Goal: Information Seeking & Learning: Learn about a topic

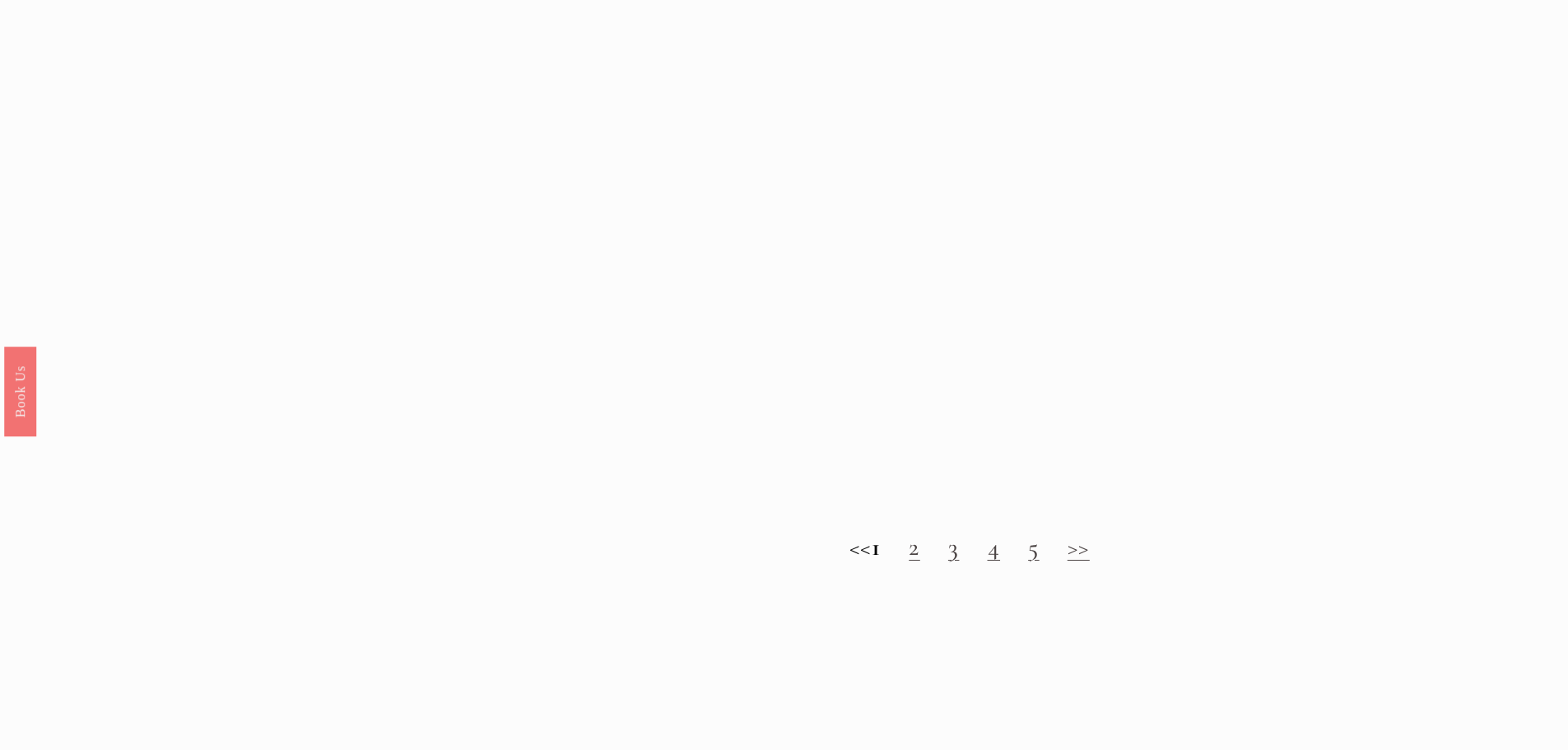
scroll to position [1921, 0]
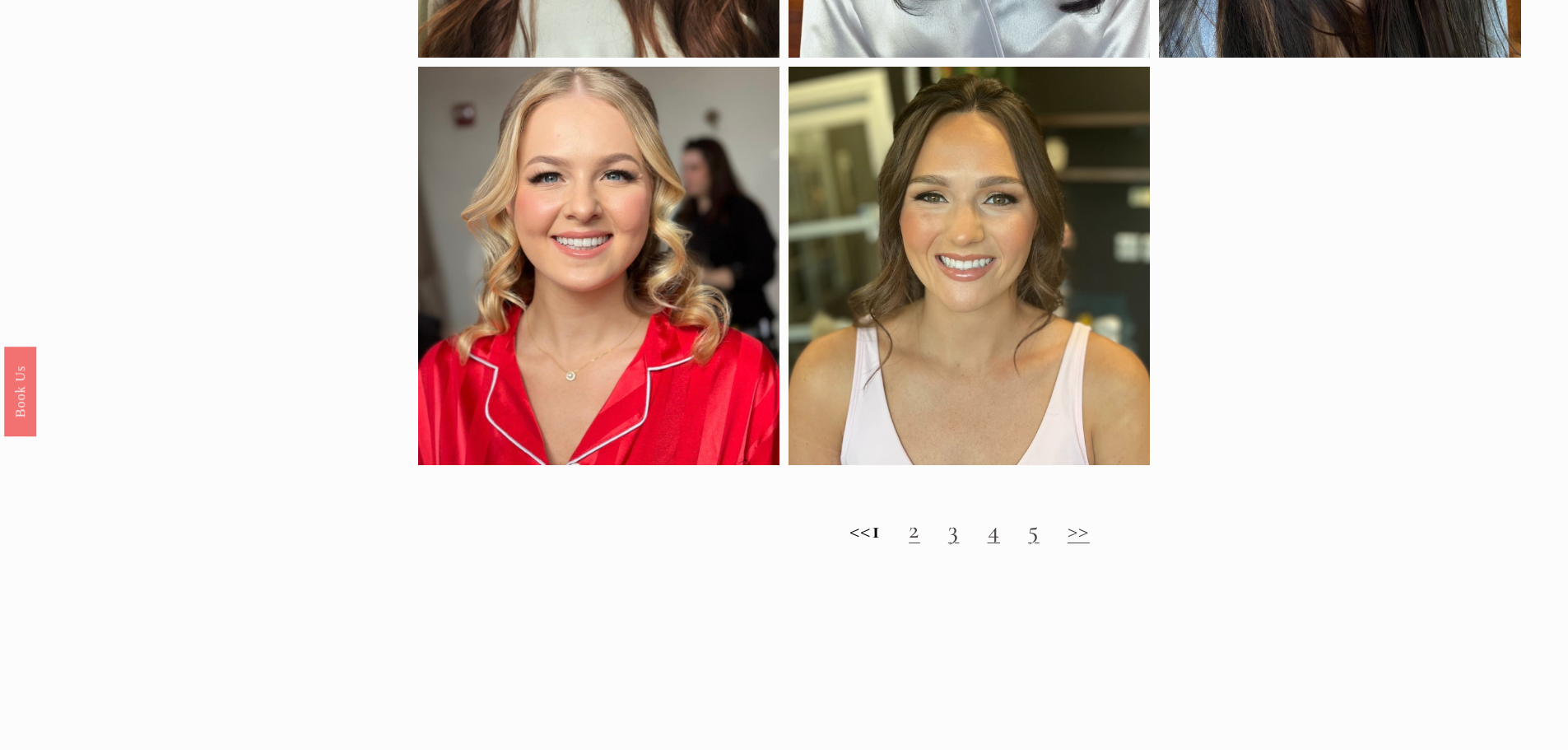
click at [920, 545] on link "2" at bounding box center [915, 529] width 12 height 31
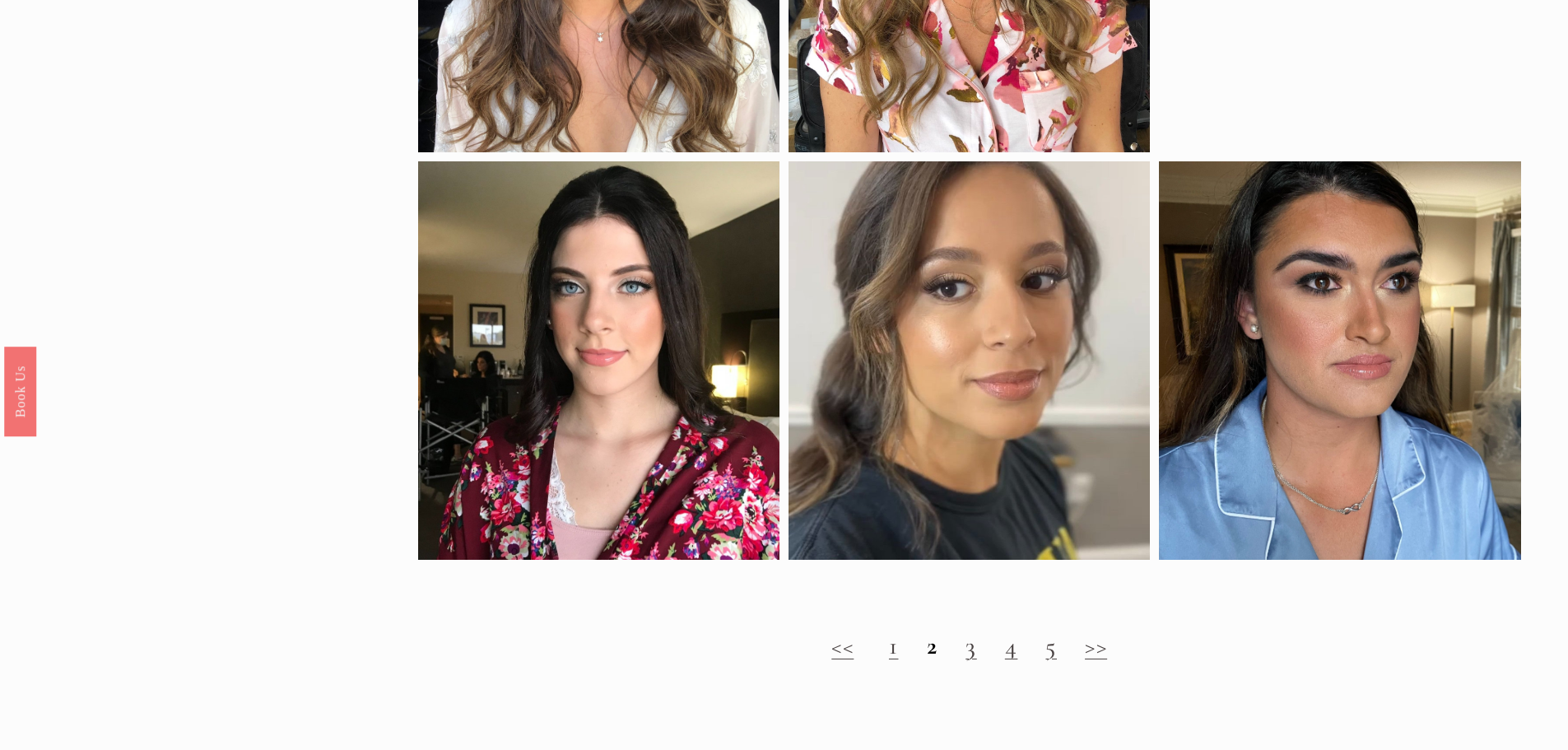
scroll to position [1894, 0]
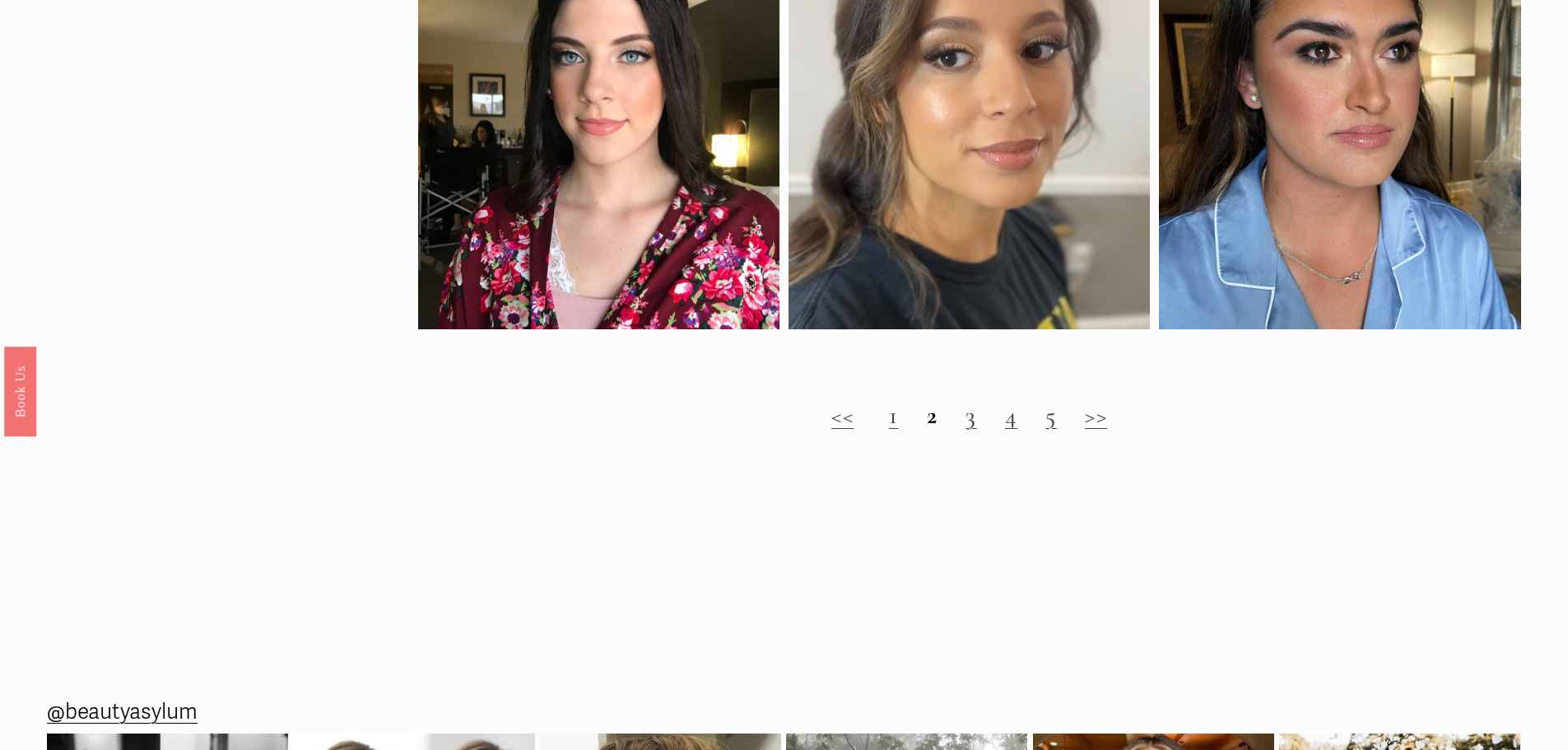
click at [975, 431] on link "3" at bounding box center [971, 415] width 12 height 31
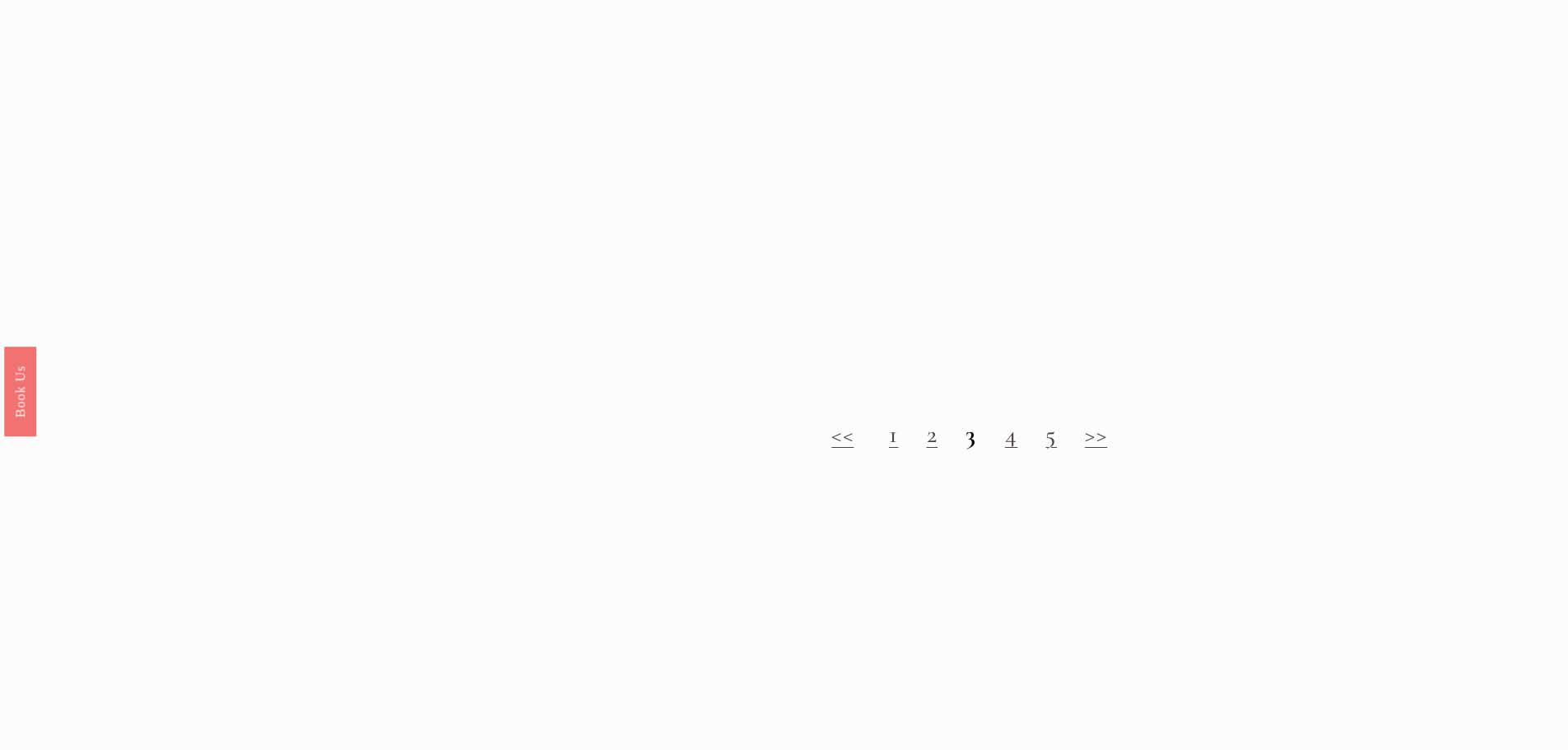
scroll to position [1976, 0]
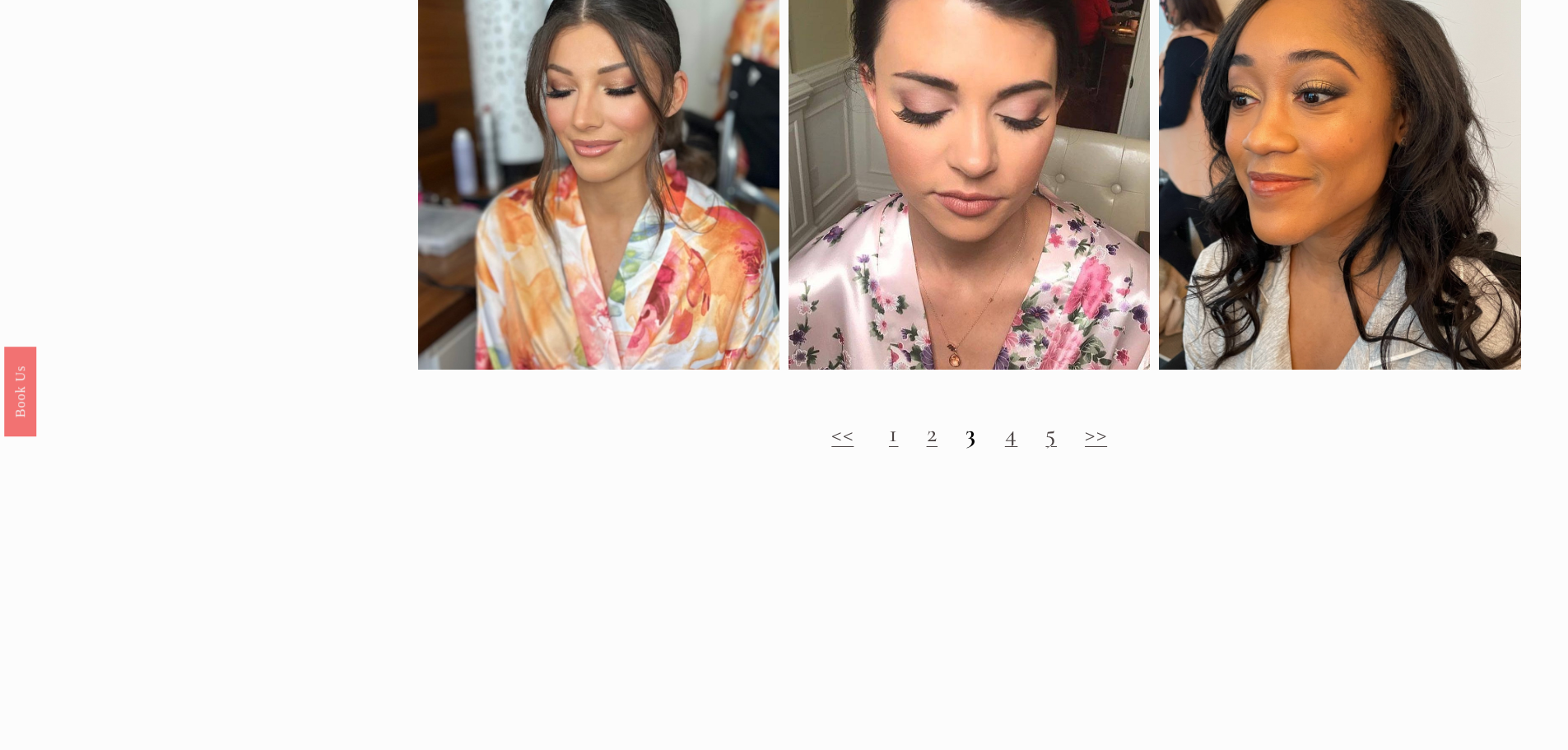
click at [1012, 449] on link "4" at bounding box center [1012, 433] width 13 height 31
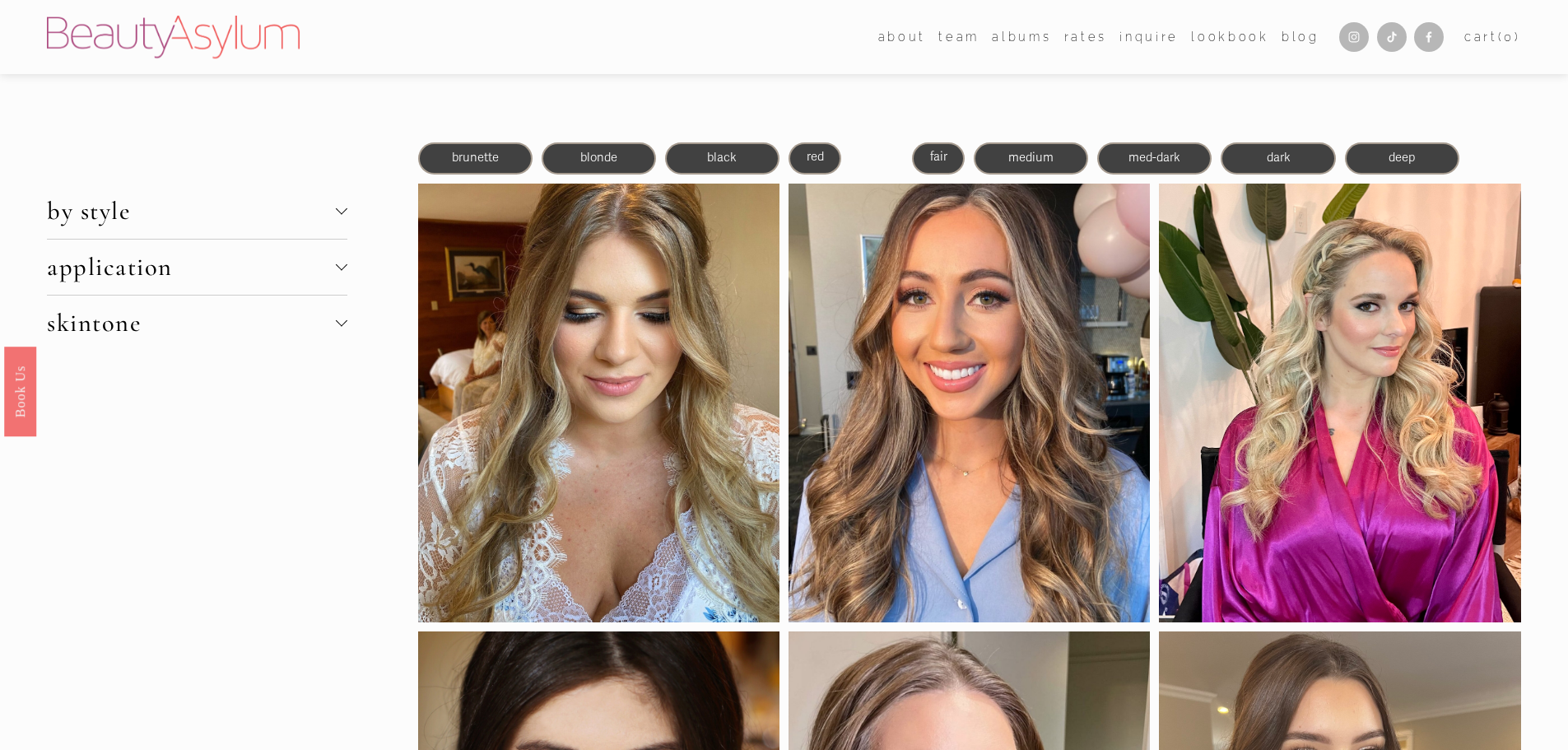
click at [153, 319] on span "skintone" at bounding box center [191, 323] width 288 height 31
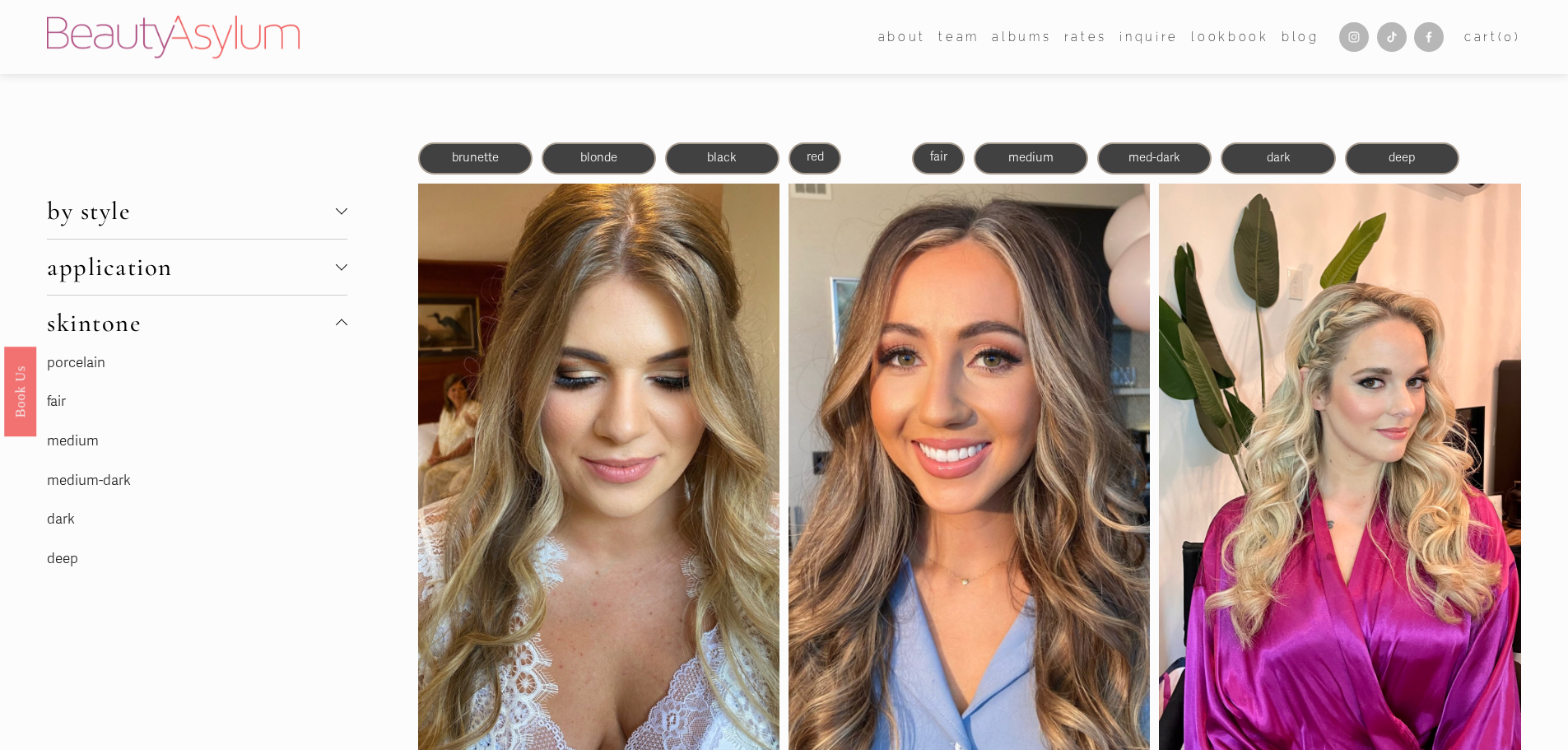
click at [62, 402] on link "fair" at bounding box center [56, 401] width 19 height 17
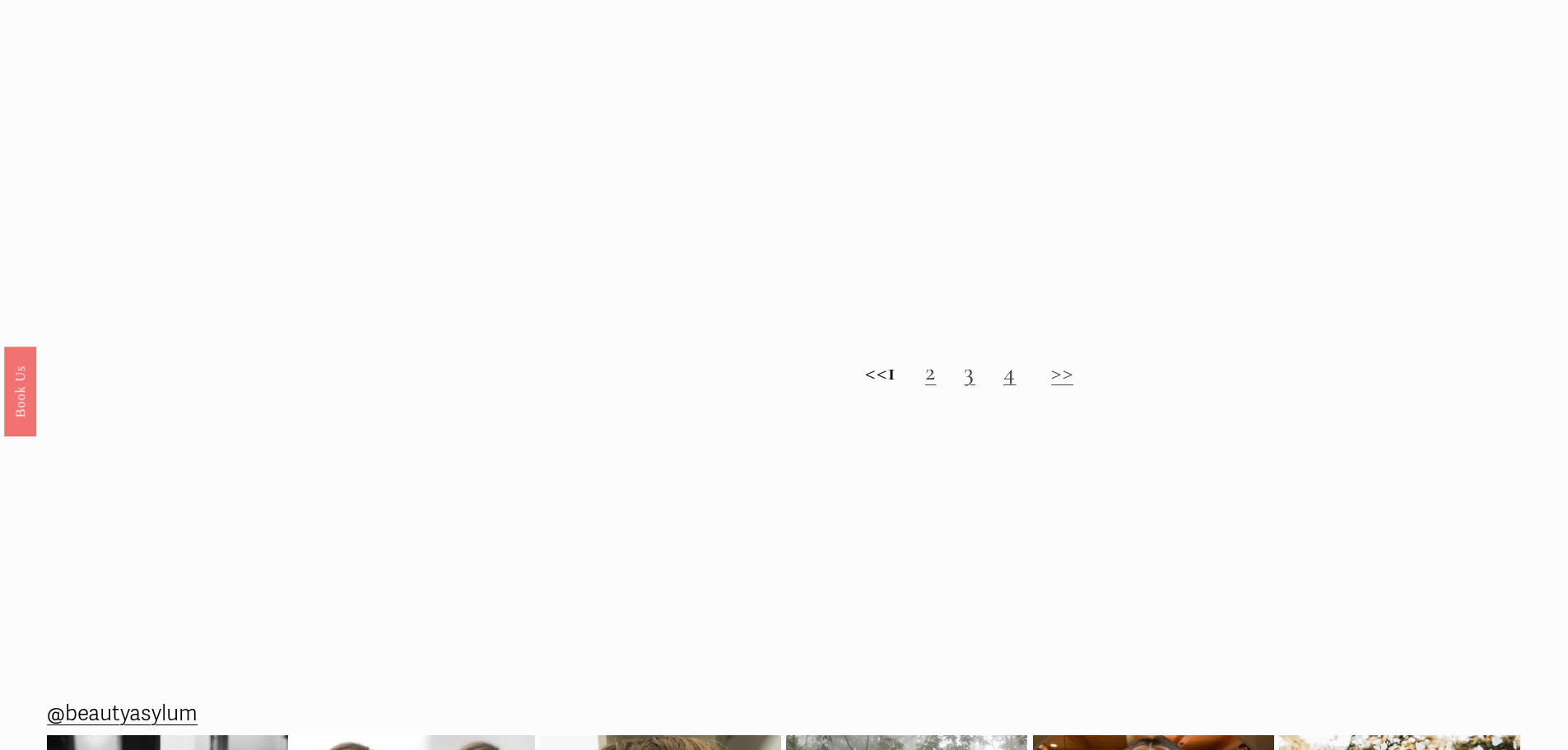
scroll to position [2031, 0]
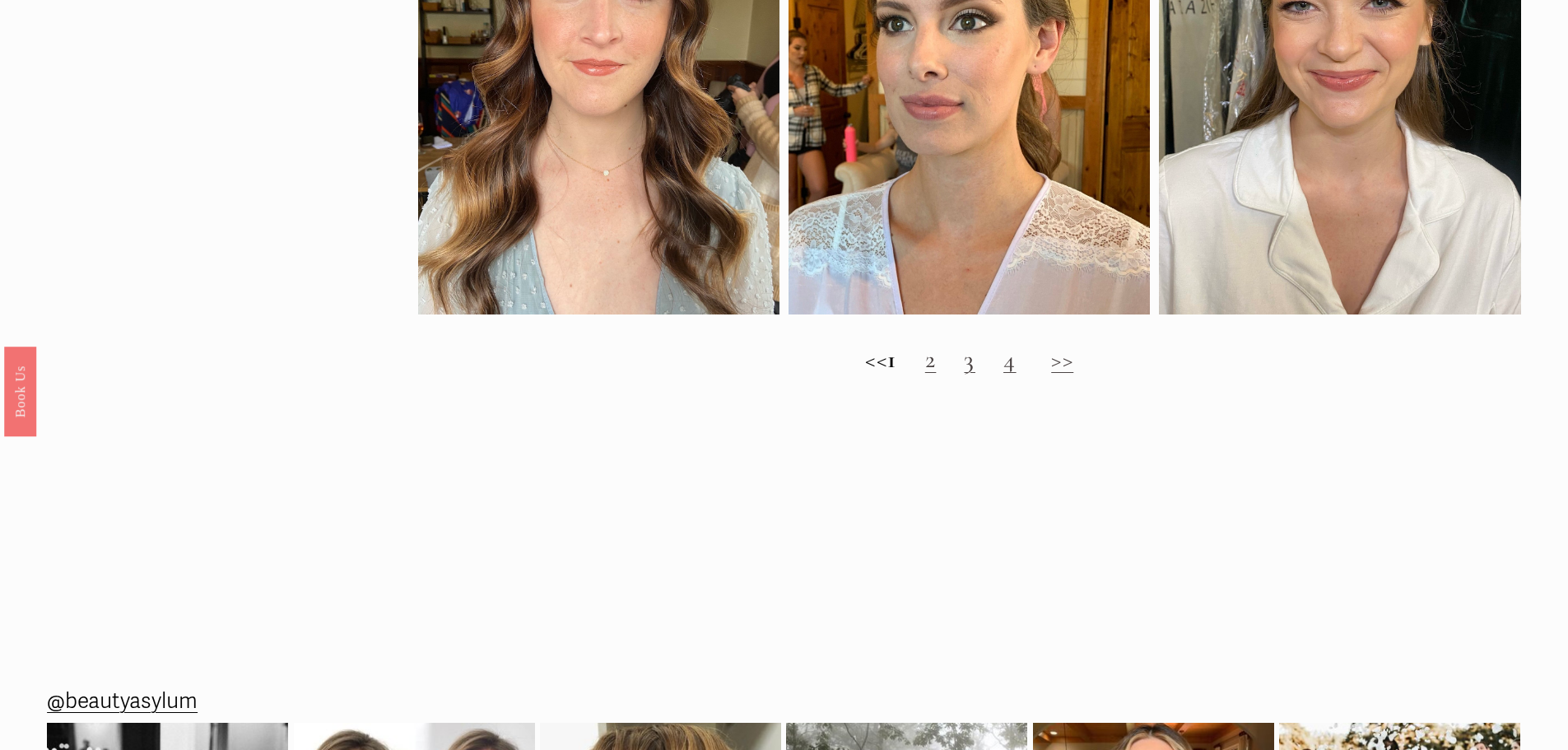
click at [936, 375] on link "2" at bounding box center [931, 359] width 12 height 31
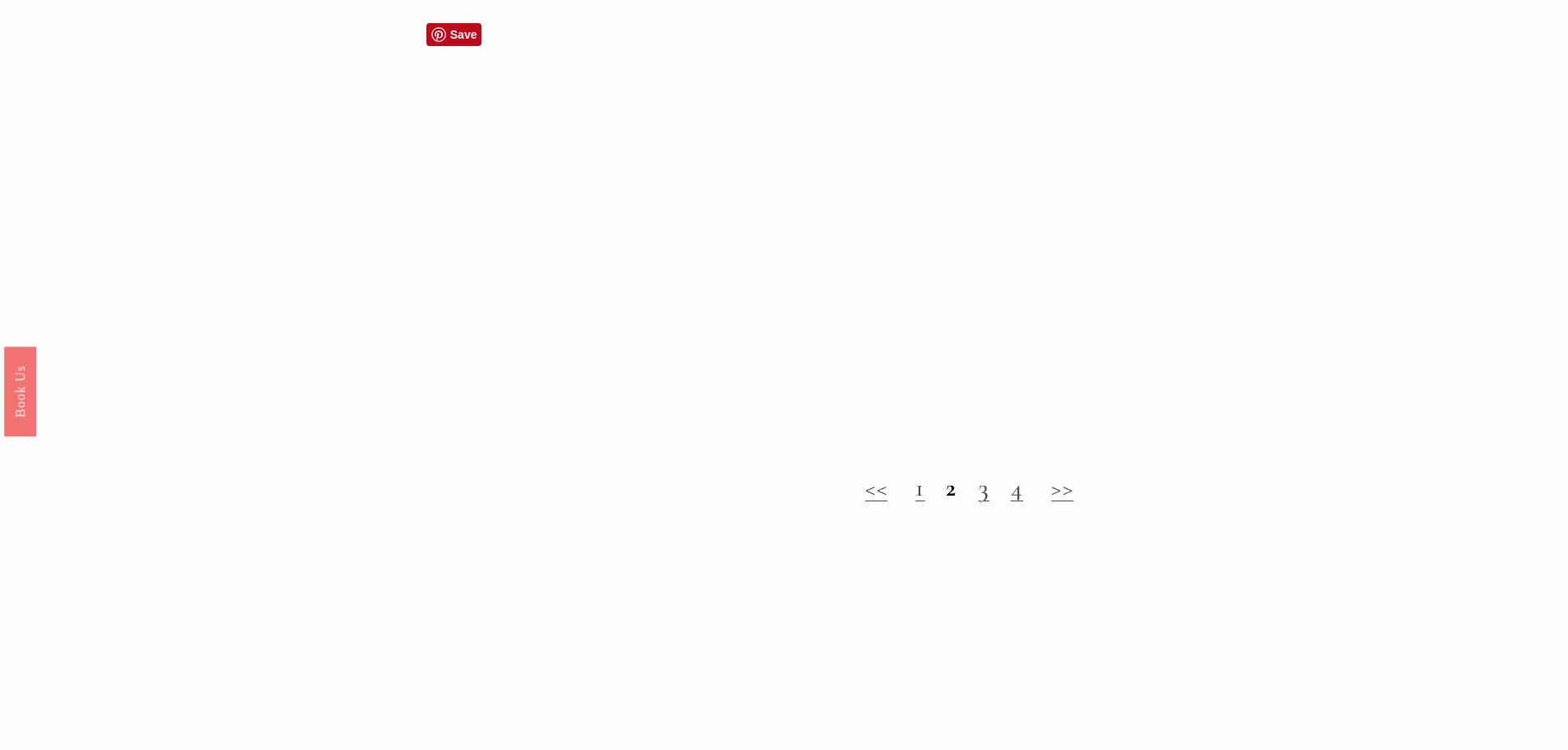
scroll to position [1867, 0]
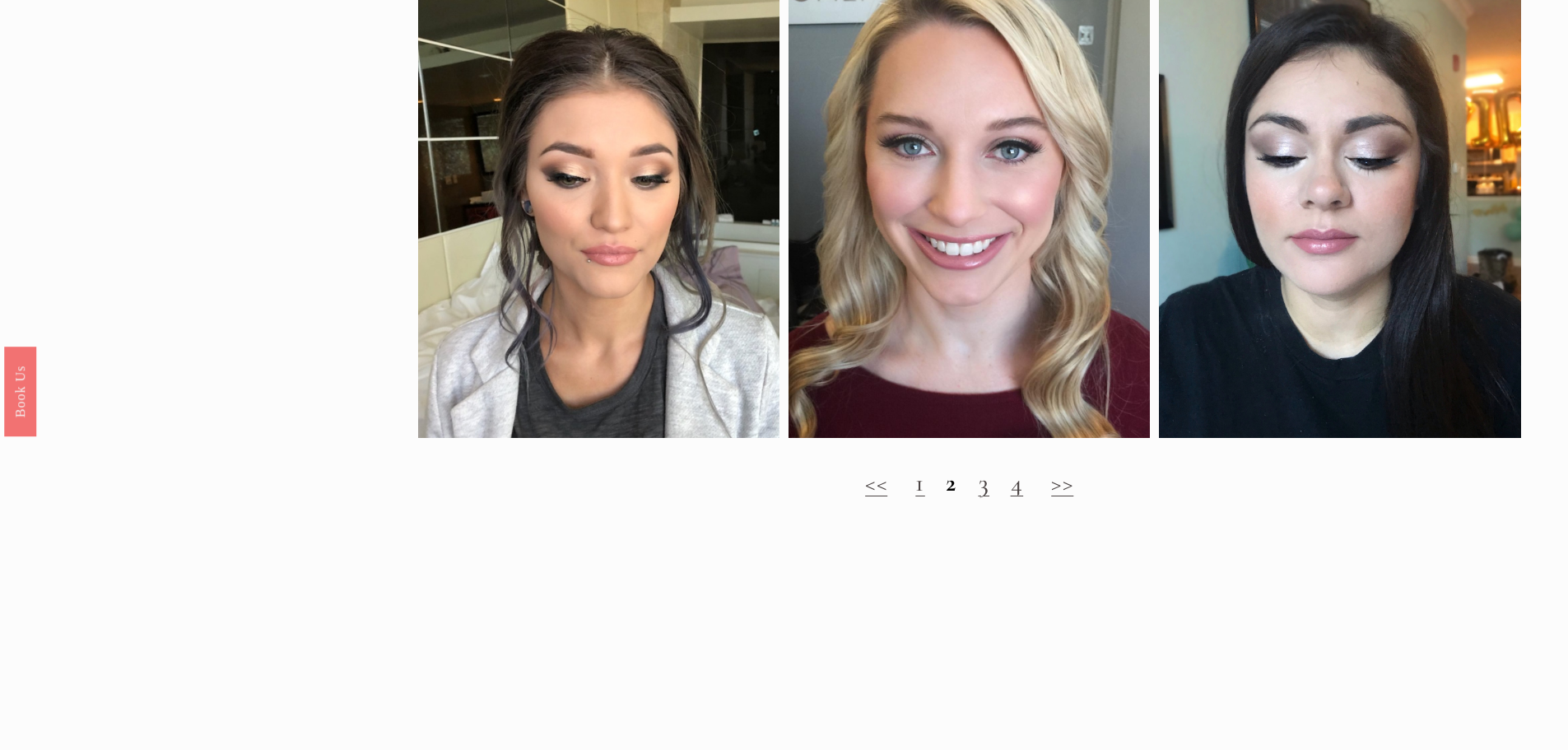
click at [983, 498] on link "3" at bounding box center [984, 483] width 12 height 31
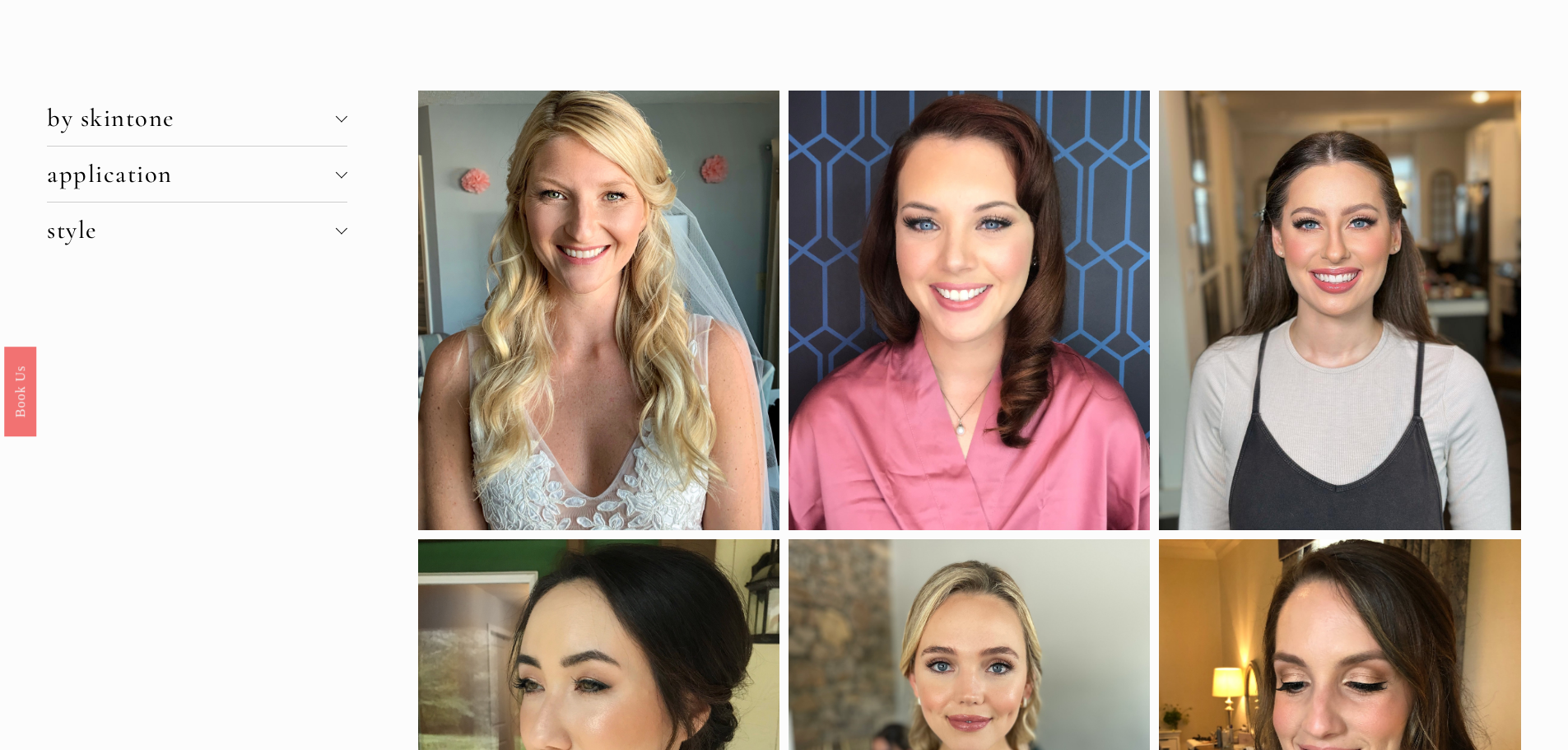
scroll to position [110, 0]
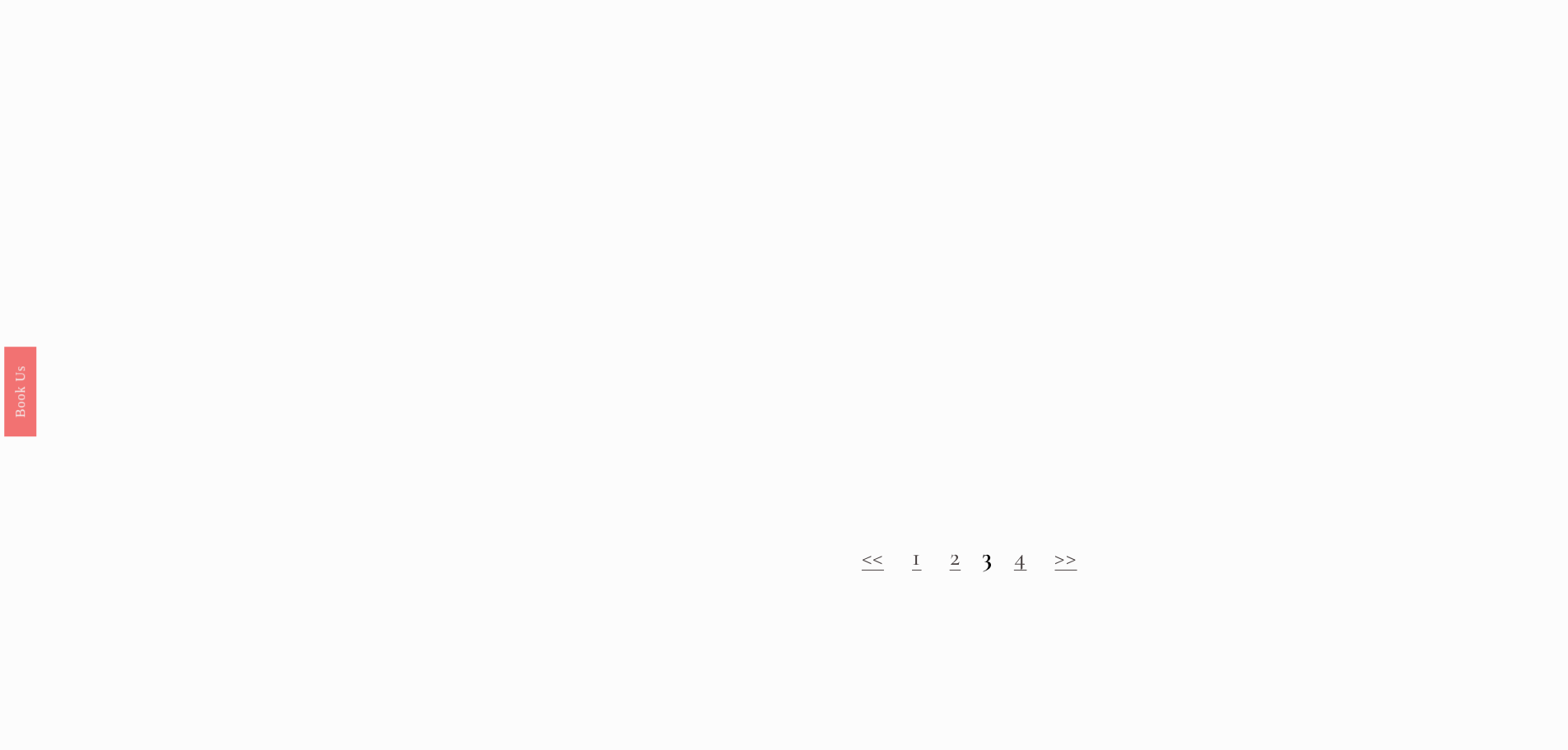
scroll to position [1921, 0]
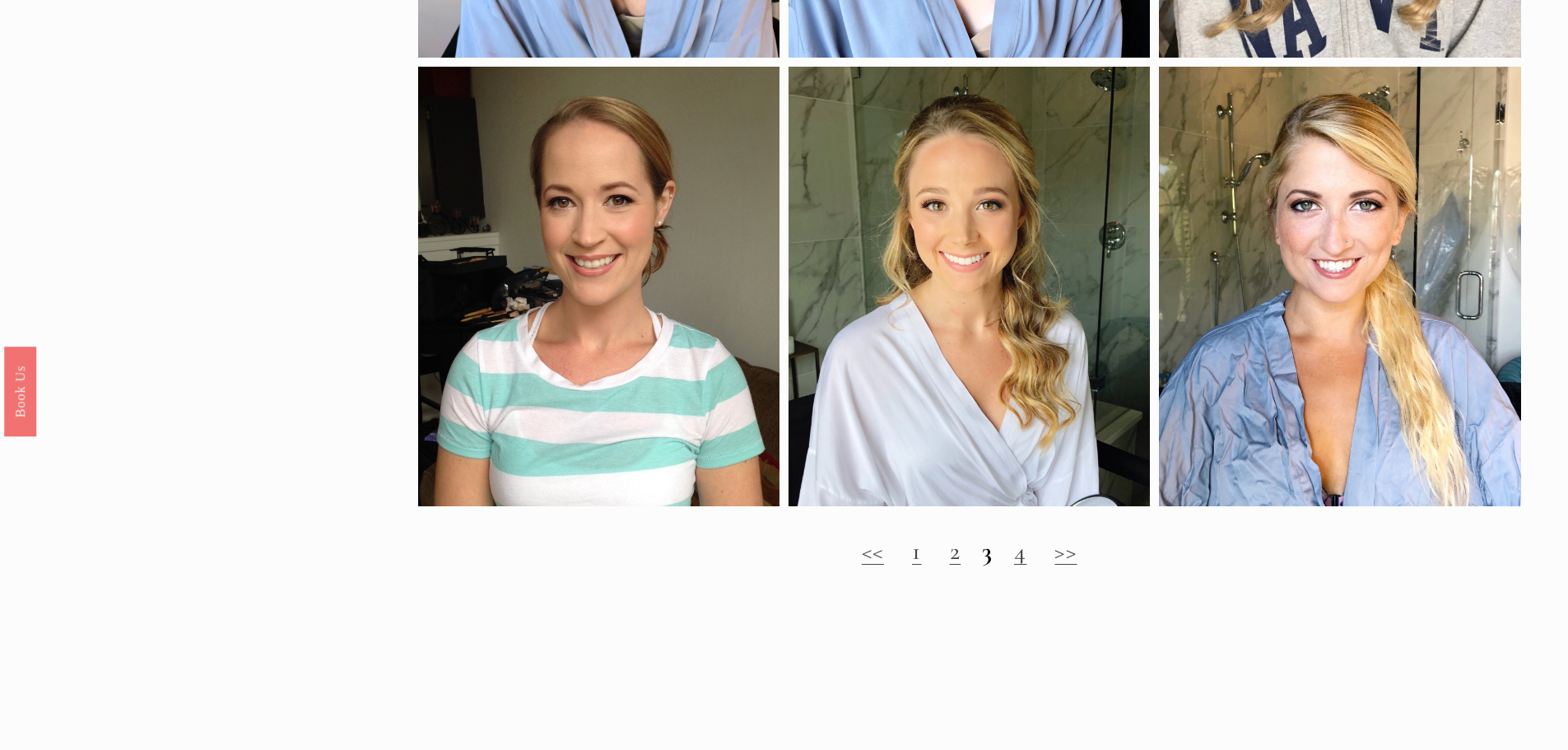
click at [1023, 567] on link "4" at bounding box center [1021, 551] width 13 height 31
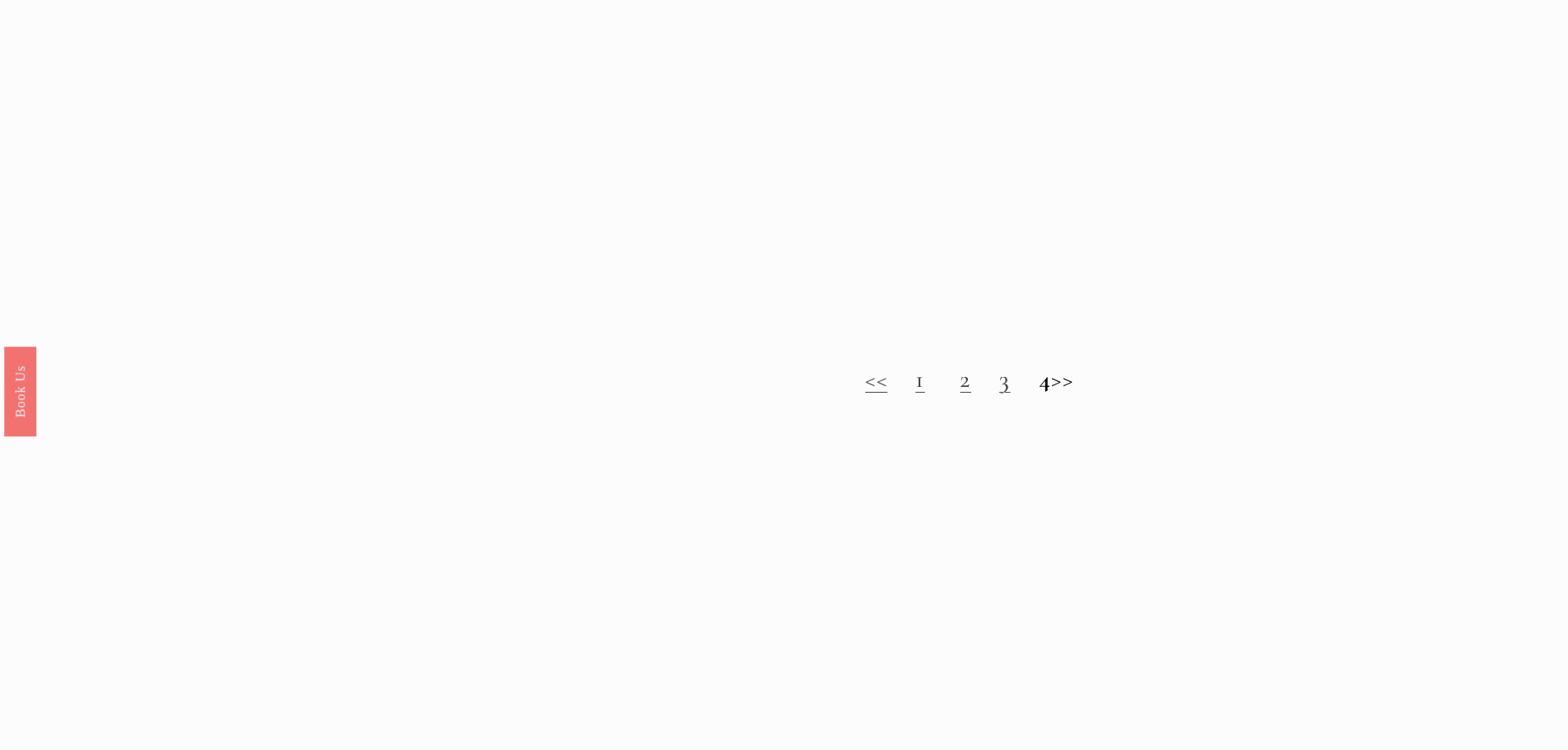
scroll to position [2031, 0]
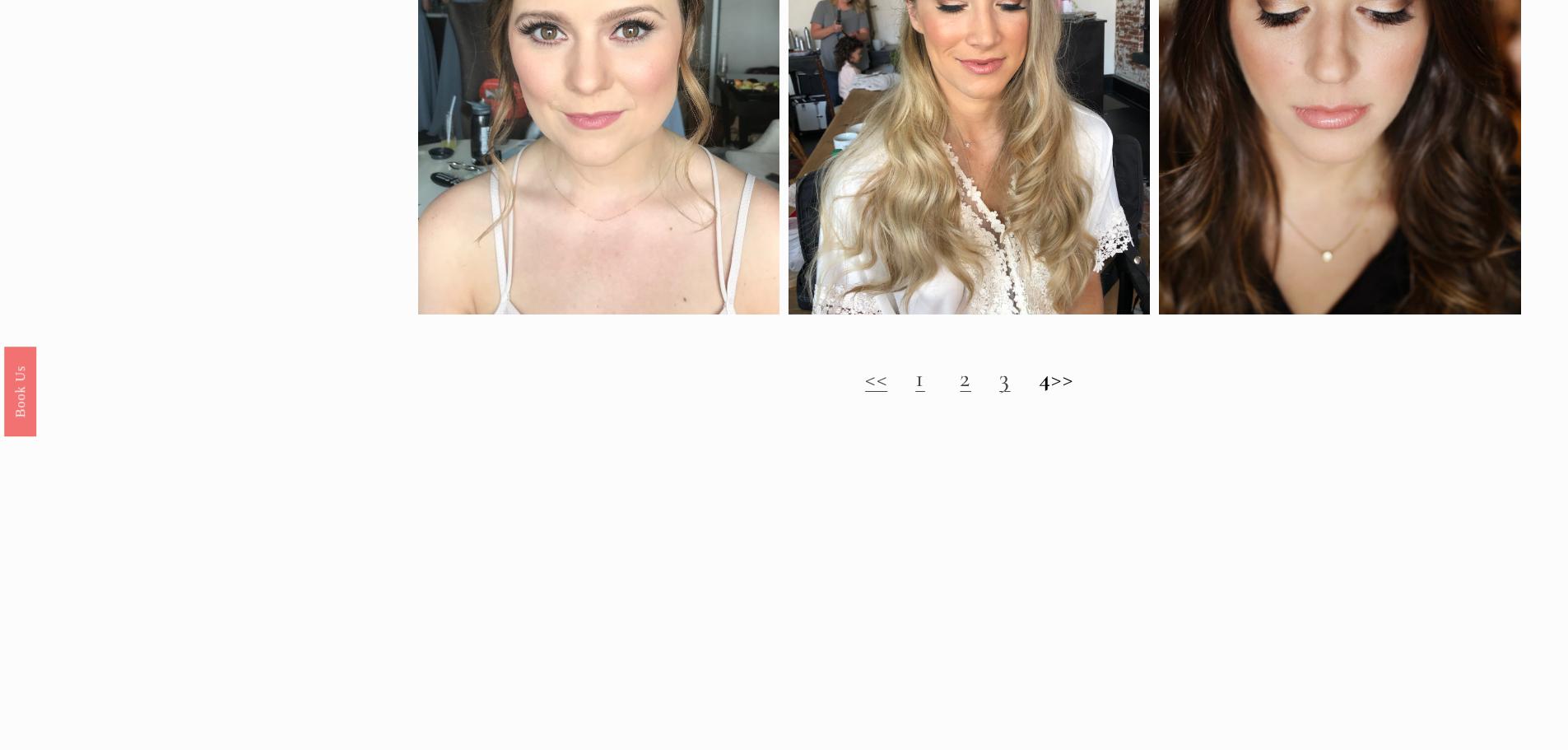
click at [892, 393] on h2 "<< 1 2 3 4 >>" at bounding box center [969, 379] width 1103 height 30
click at [915, 393] on link "1" at bounding box center [920, 378] width 10 height 31
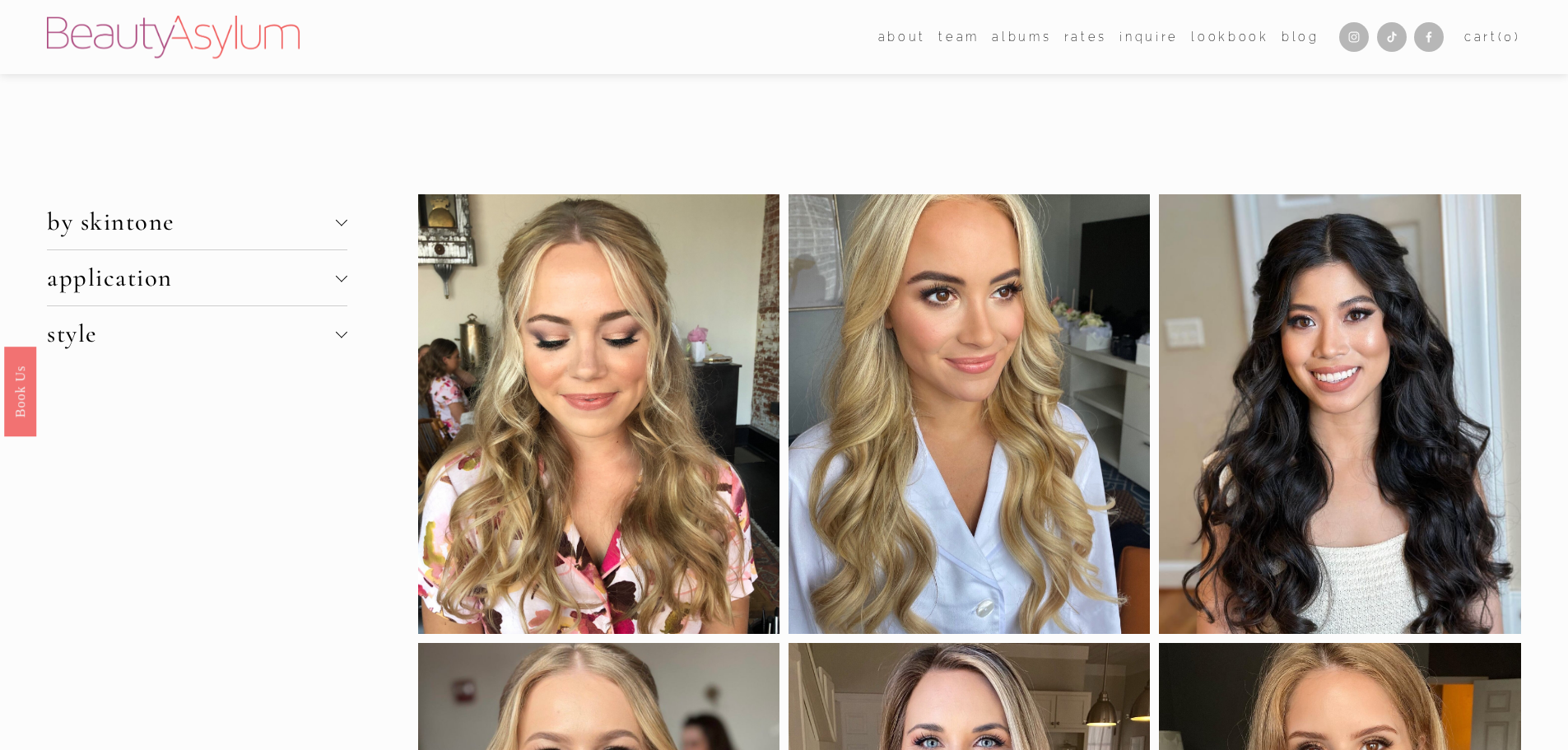
click at [155, 227] on span "by skintone" at bounding box center [191, 222] width 288 height 31
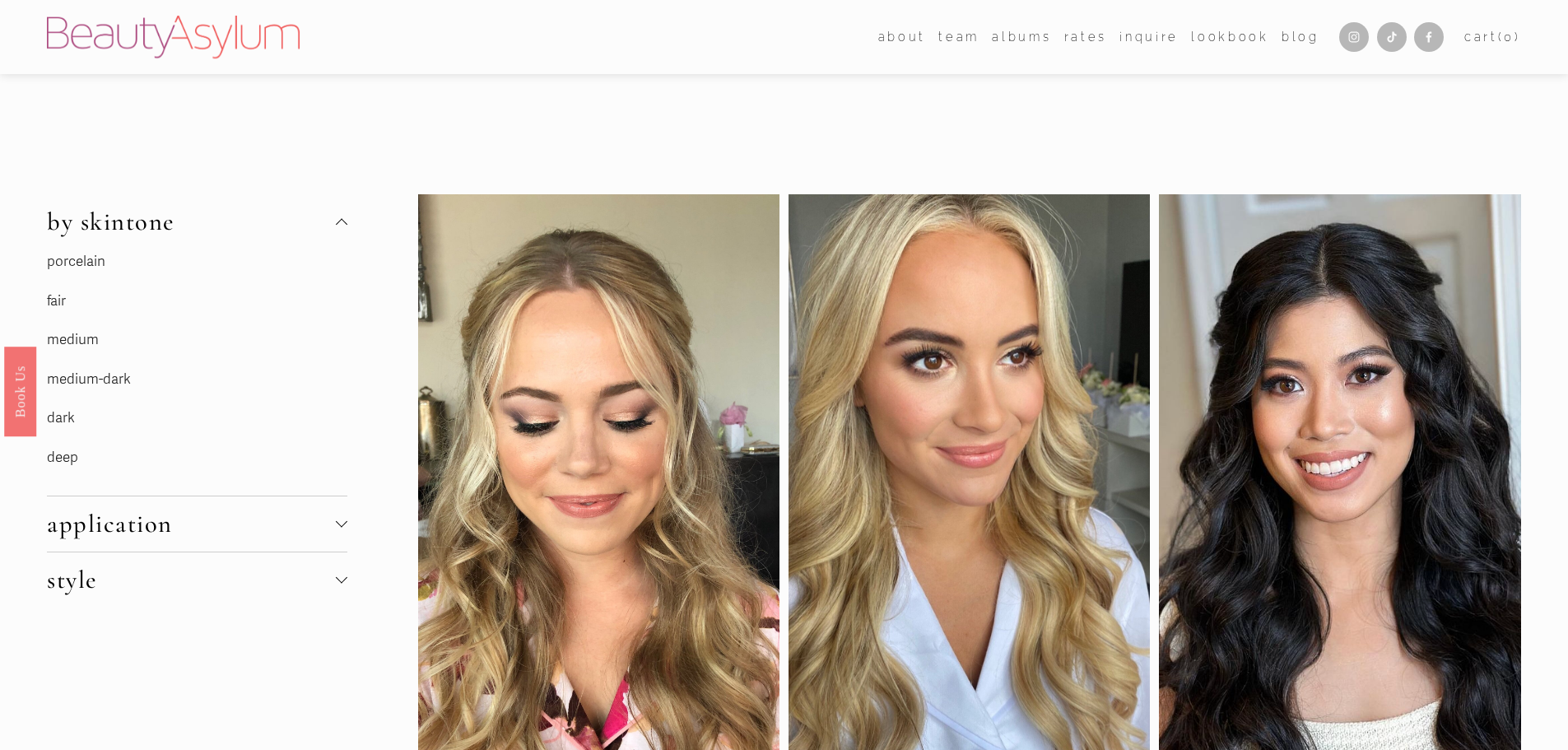
click at [59, 341] on link "medium" at bounding box center [73, 339] width 52 height 17
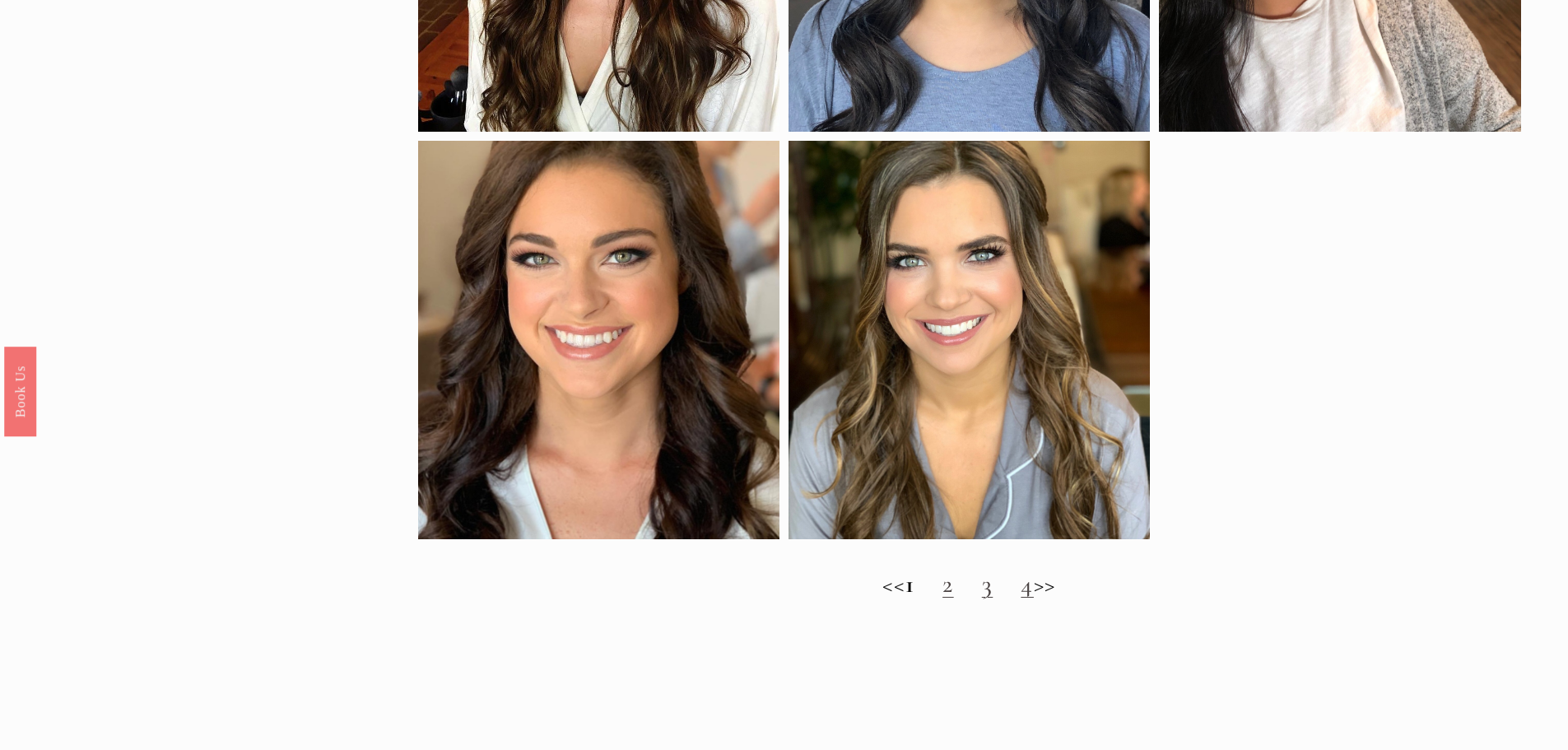
scroll to position [1729, 0]
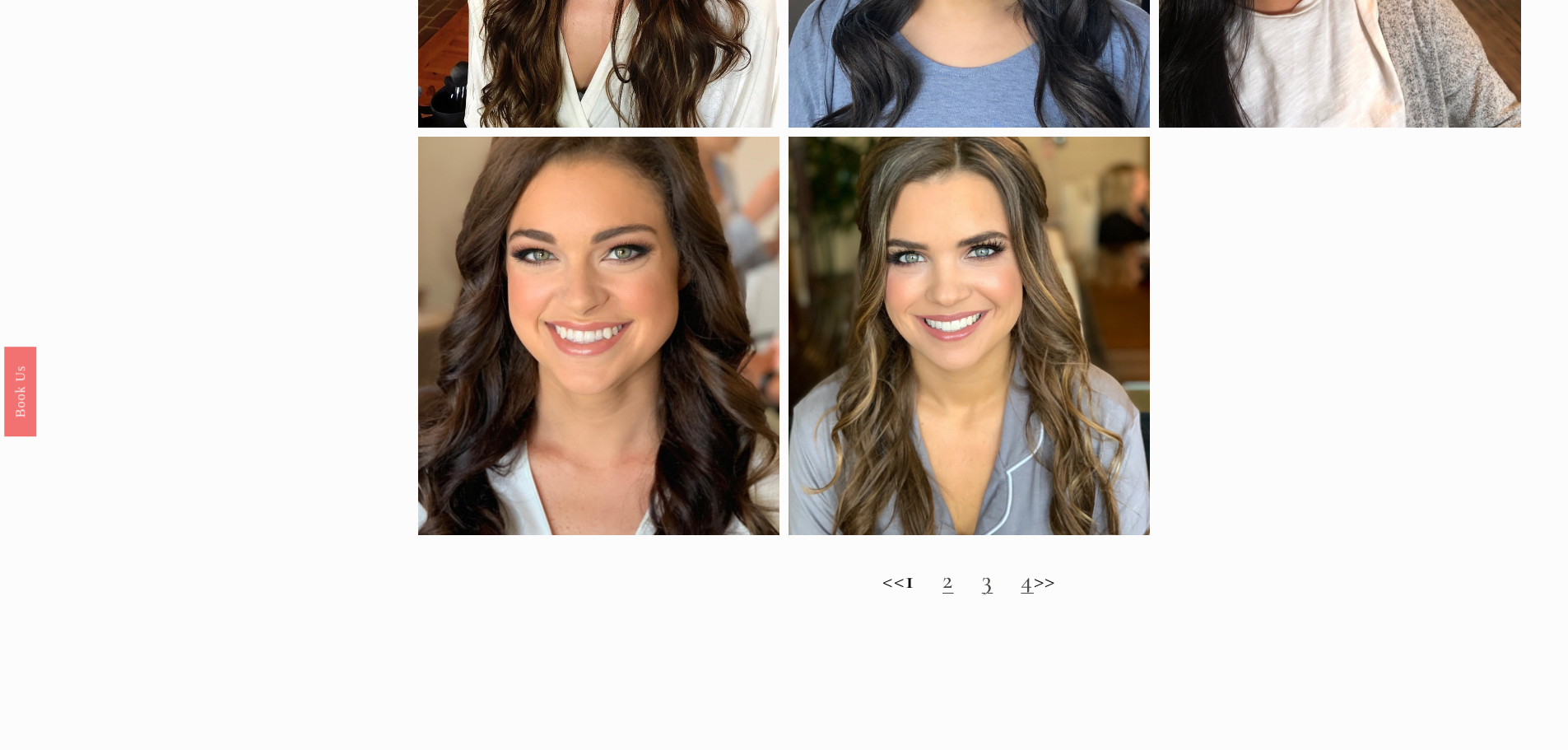
click at [954, 595] on link "2" at bounding box center [948, 580] width 12 height 31
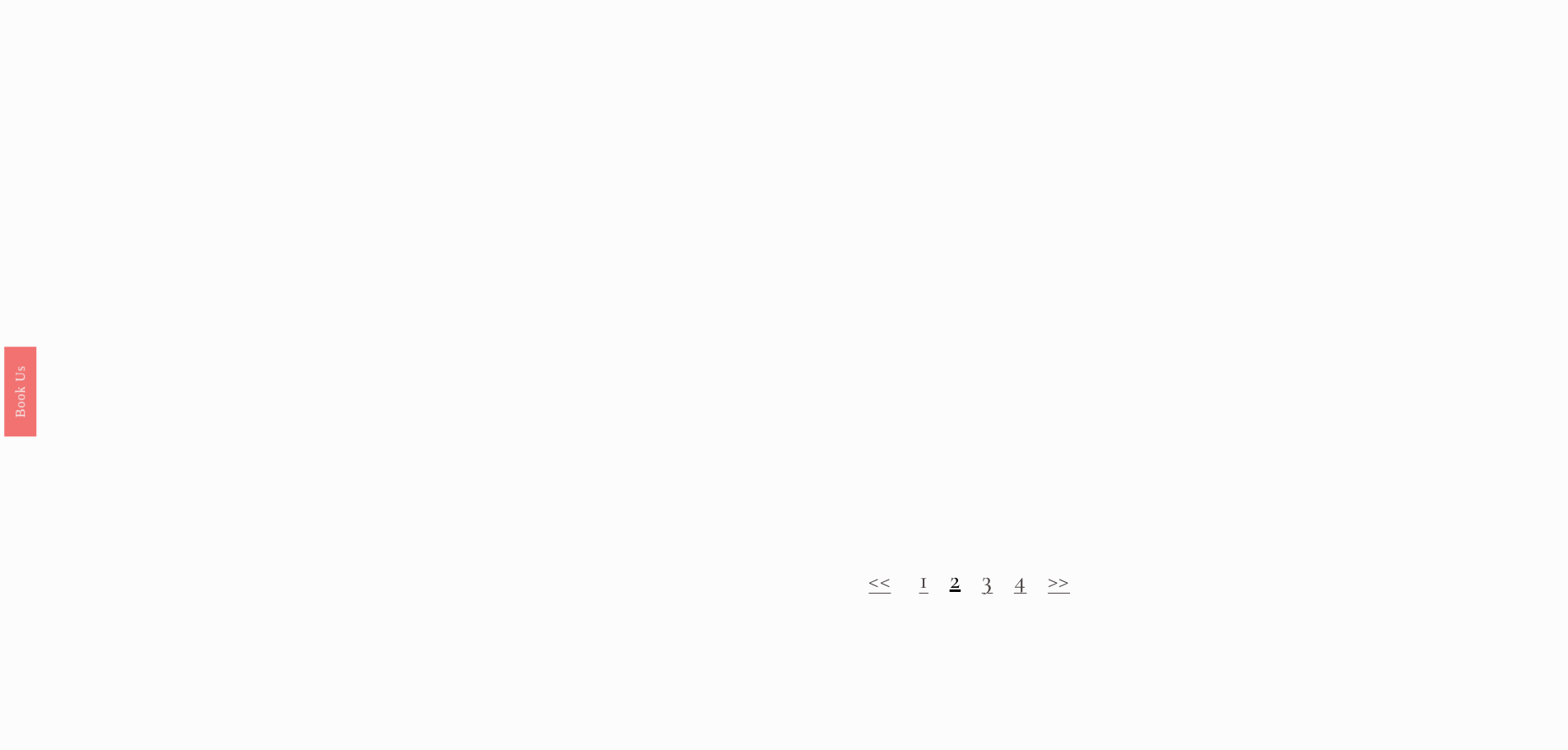
scroll to position [1756, 0]
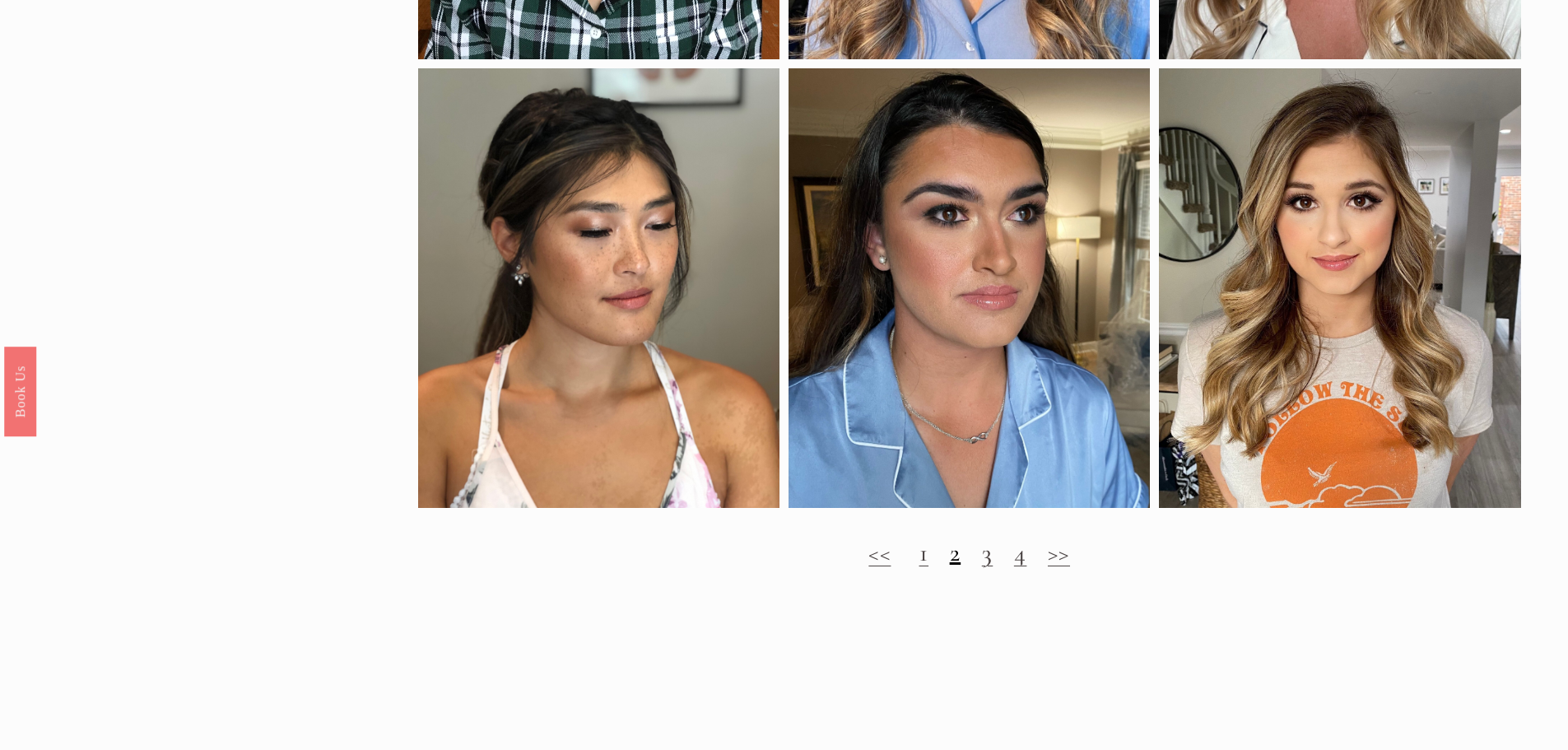
click at [988, 568] on link "3" at bounding box center [988, 553] width 12 height 31
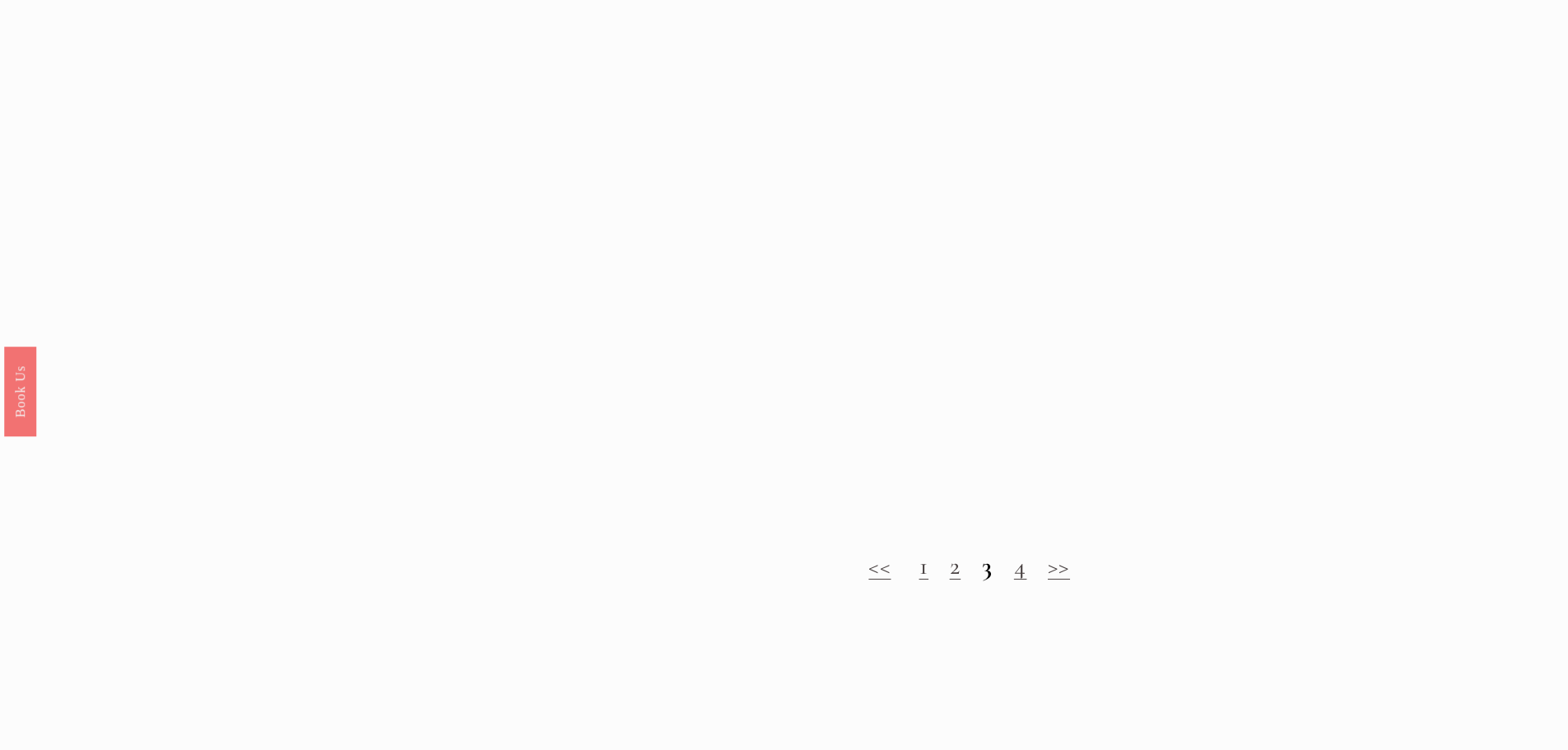
scroll to position [1756, 0]
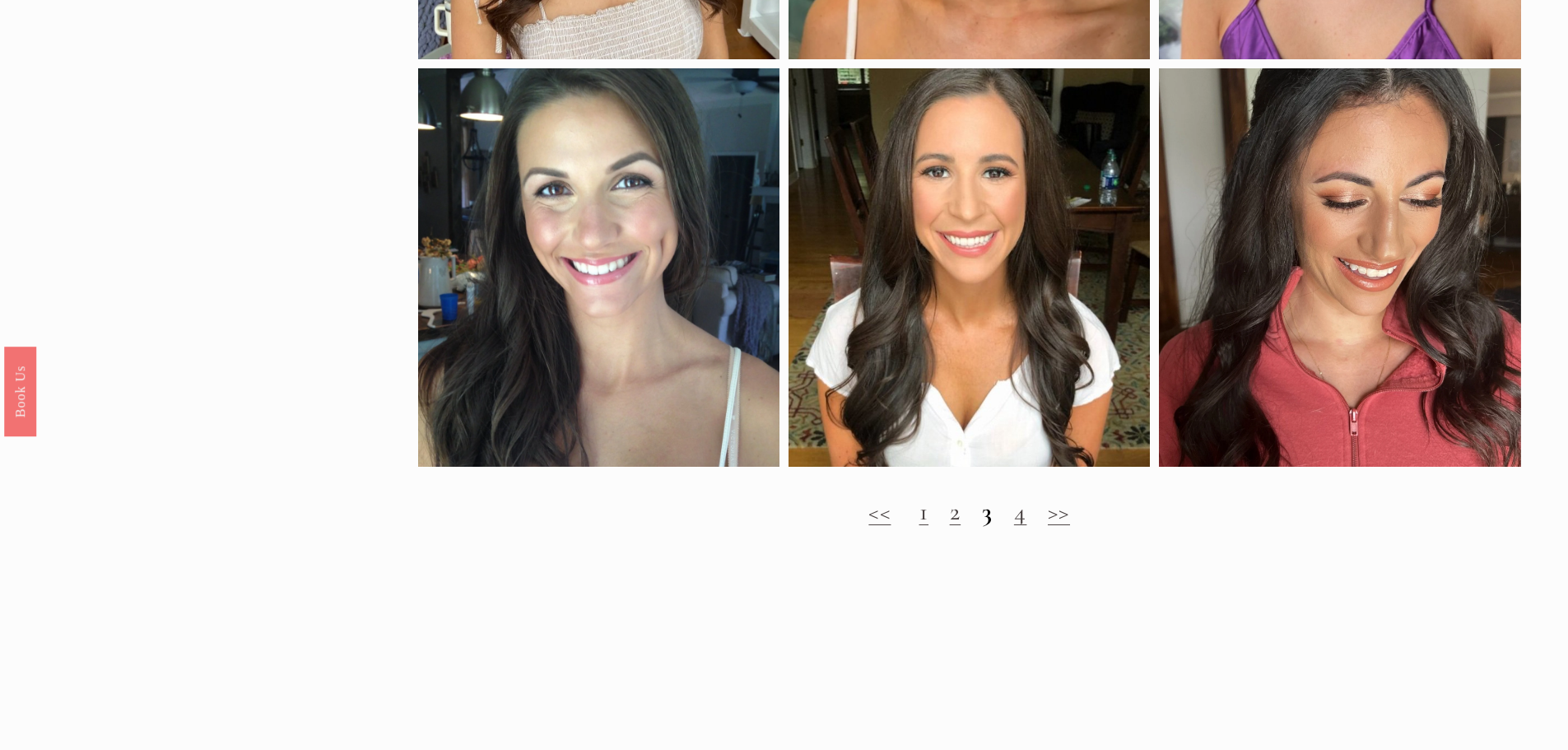
click at [1020, 527] on link "4" at bounding box center [1021, 511] width 13 height 31
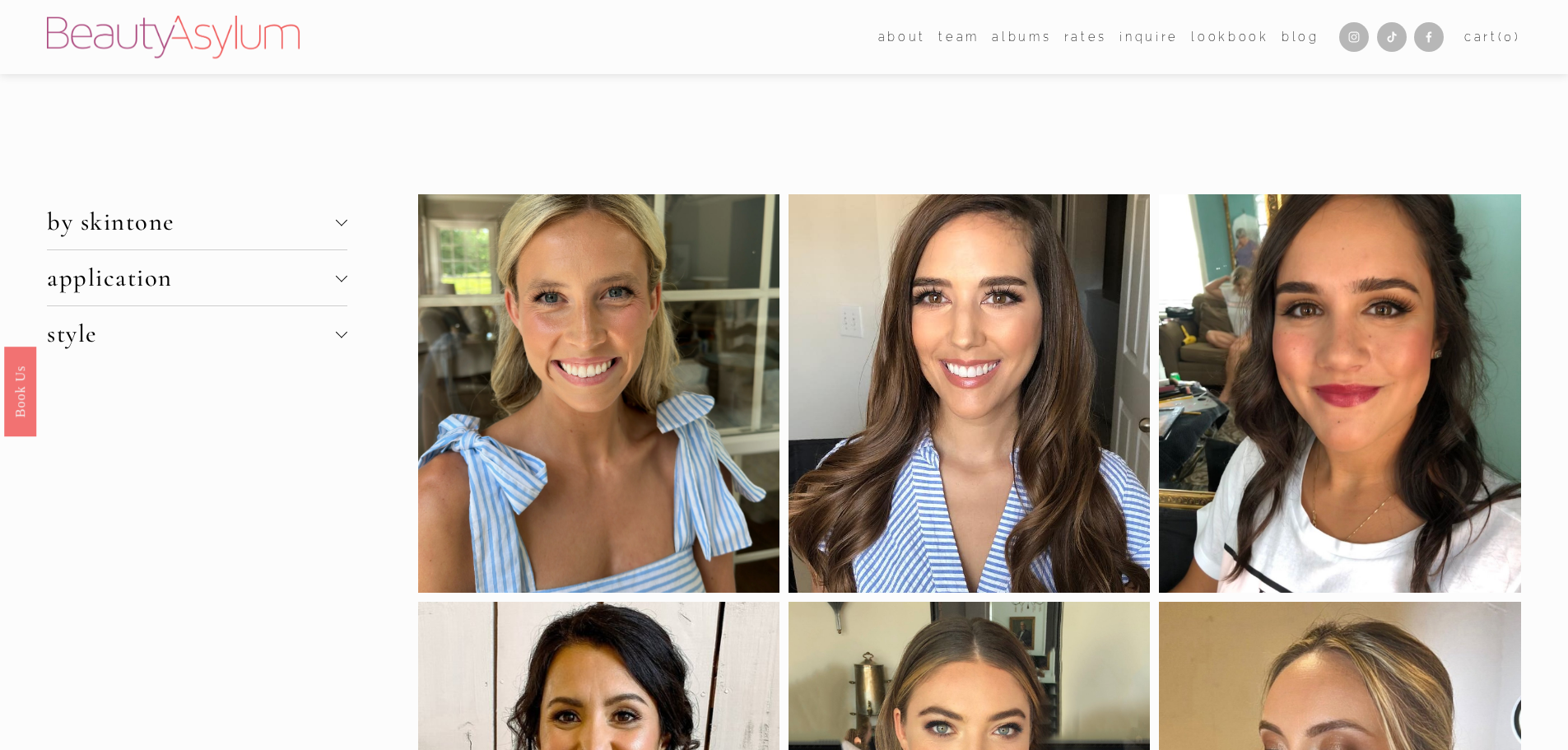
click at [320, 229] on span "by skintone" at bounding box center [191, 222] width 288 height 31
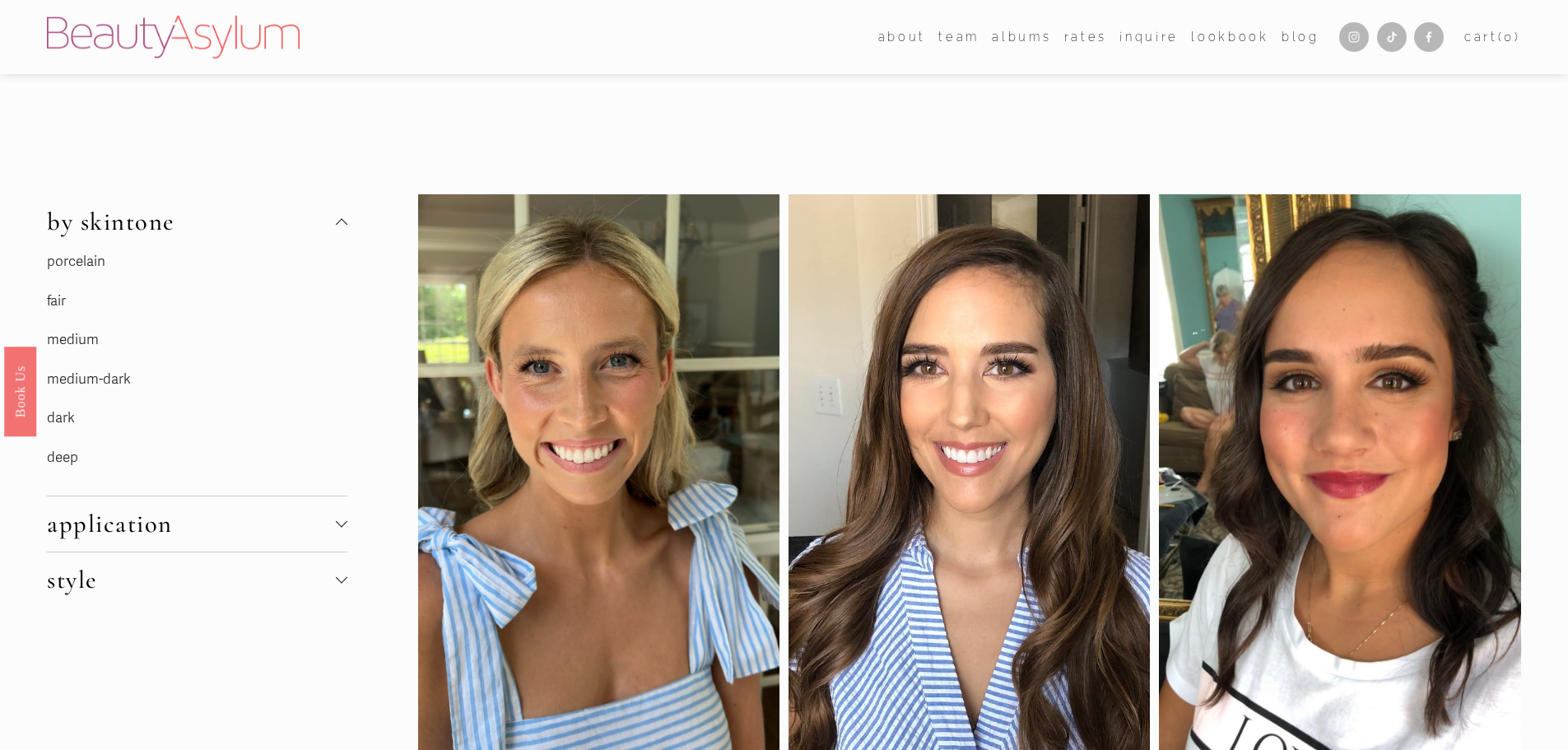
click at [102, 375] on link "medium-dark" at bounding box center [89, 379] width 84 height 17
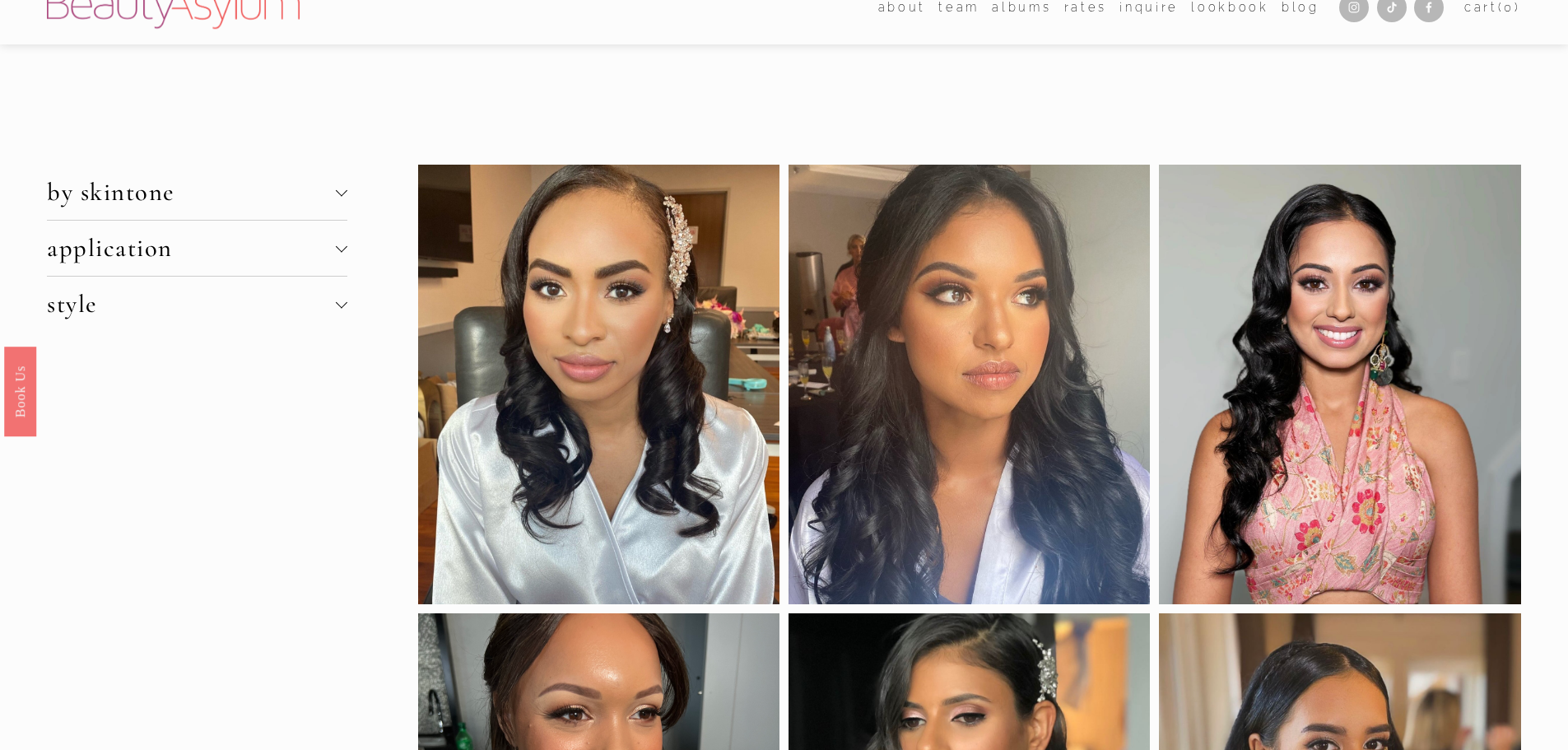
scroll to position [27, 0]
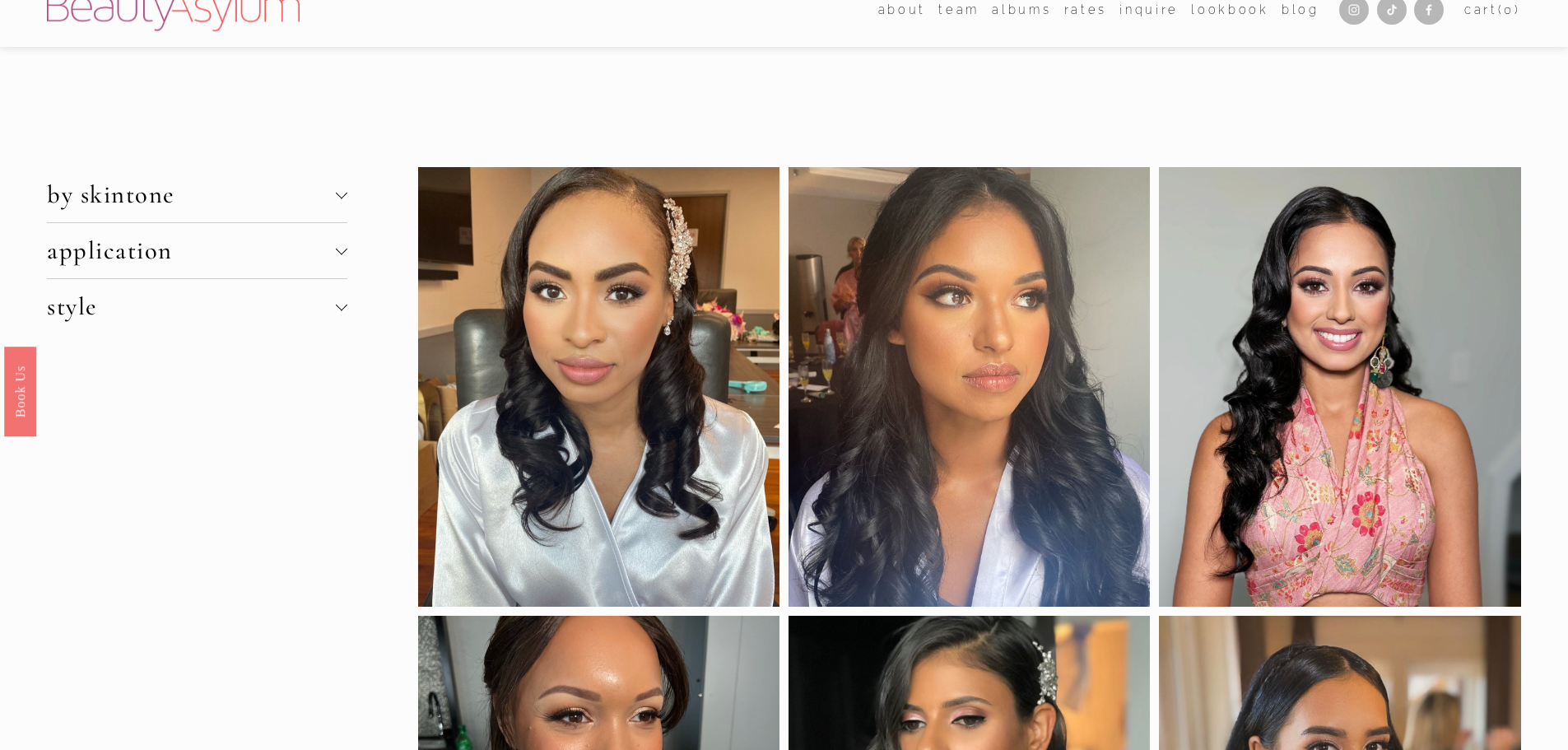
click at [235, 262] on span "application" at bounding box center [191, 251] width 288 height 31
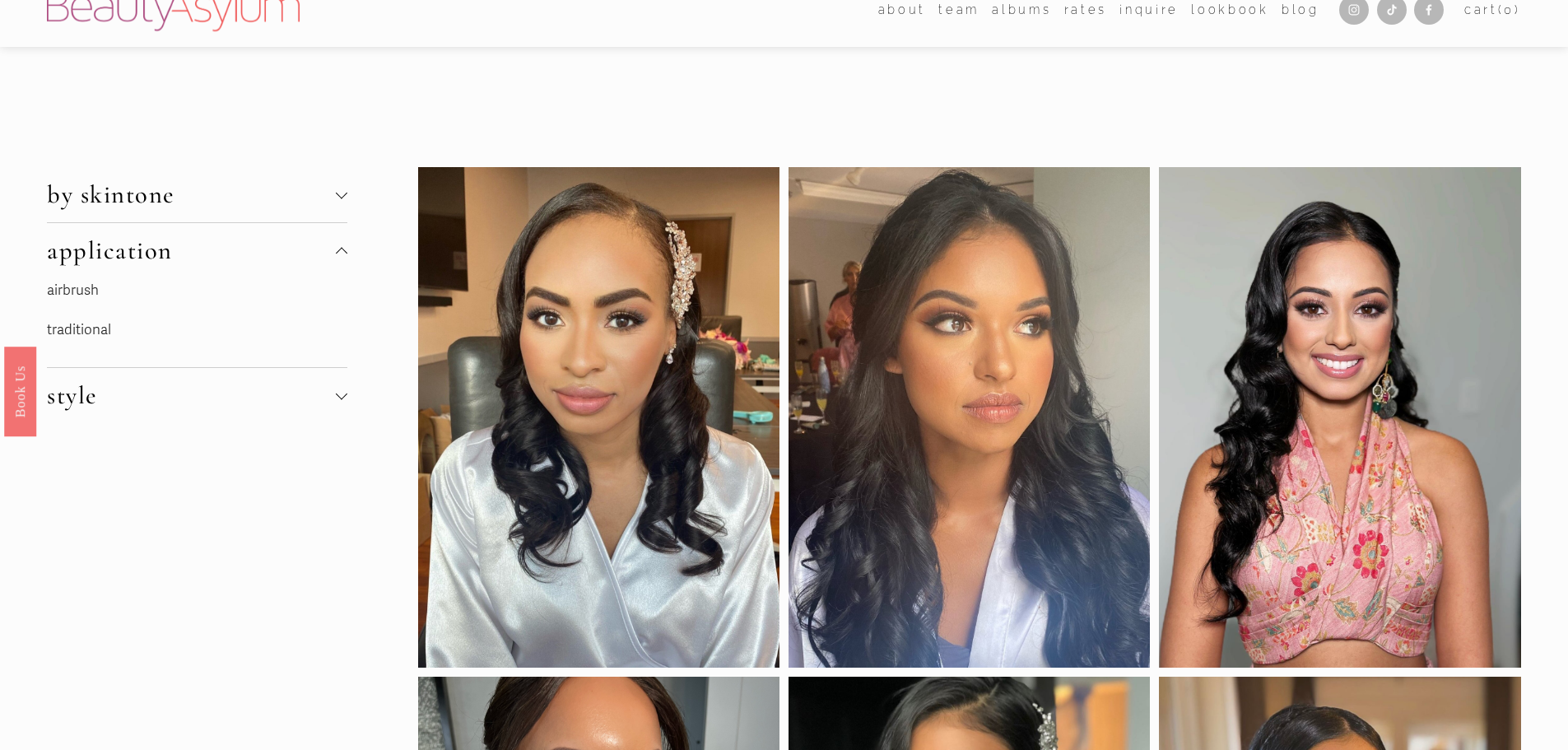
click at [110, 327] on link "traditional" at bounding box center [79, 329] width 64 height 17
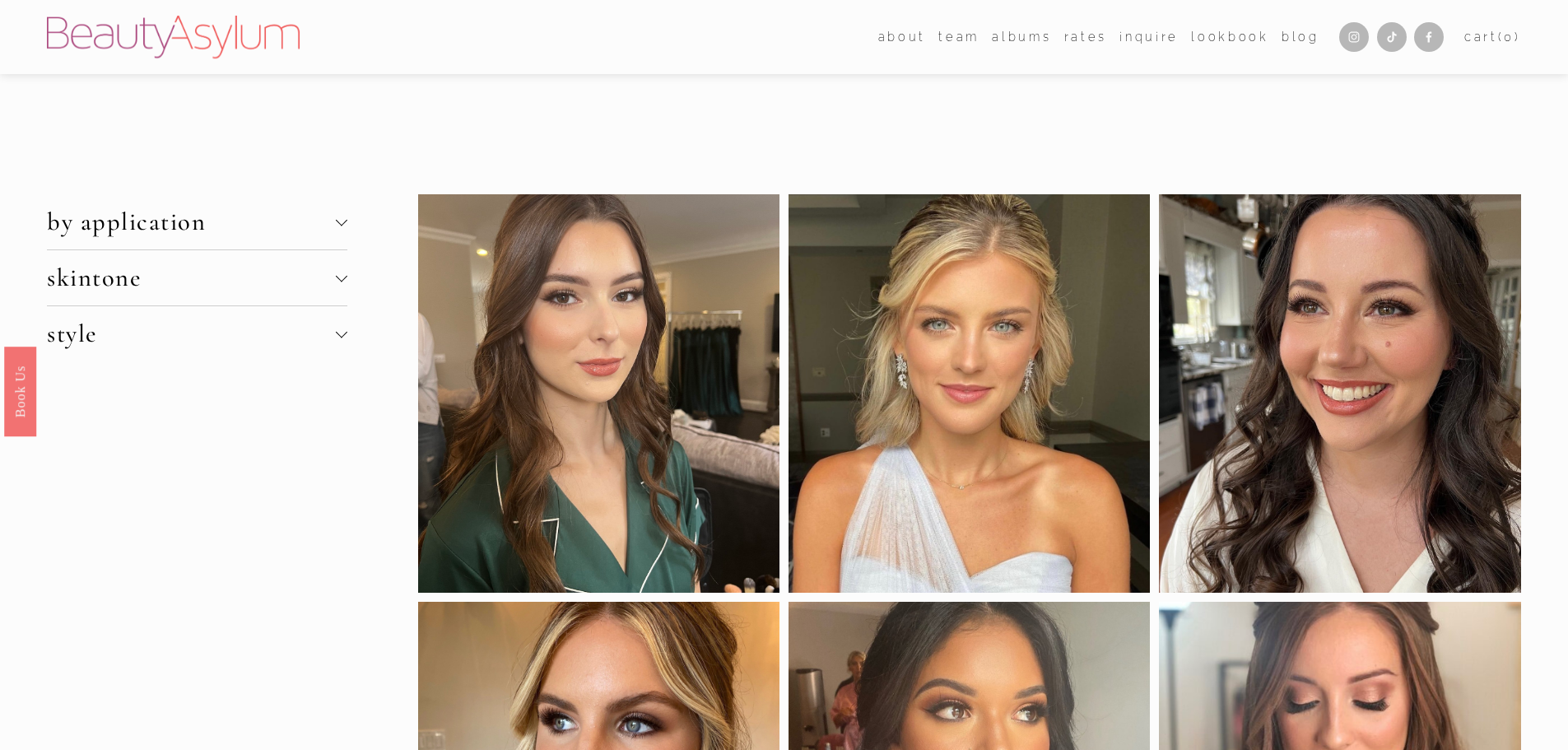
click at [132, 236] on span "by application" at bounding box center [191, 222] width 288 height 31
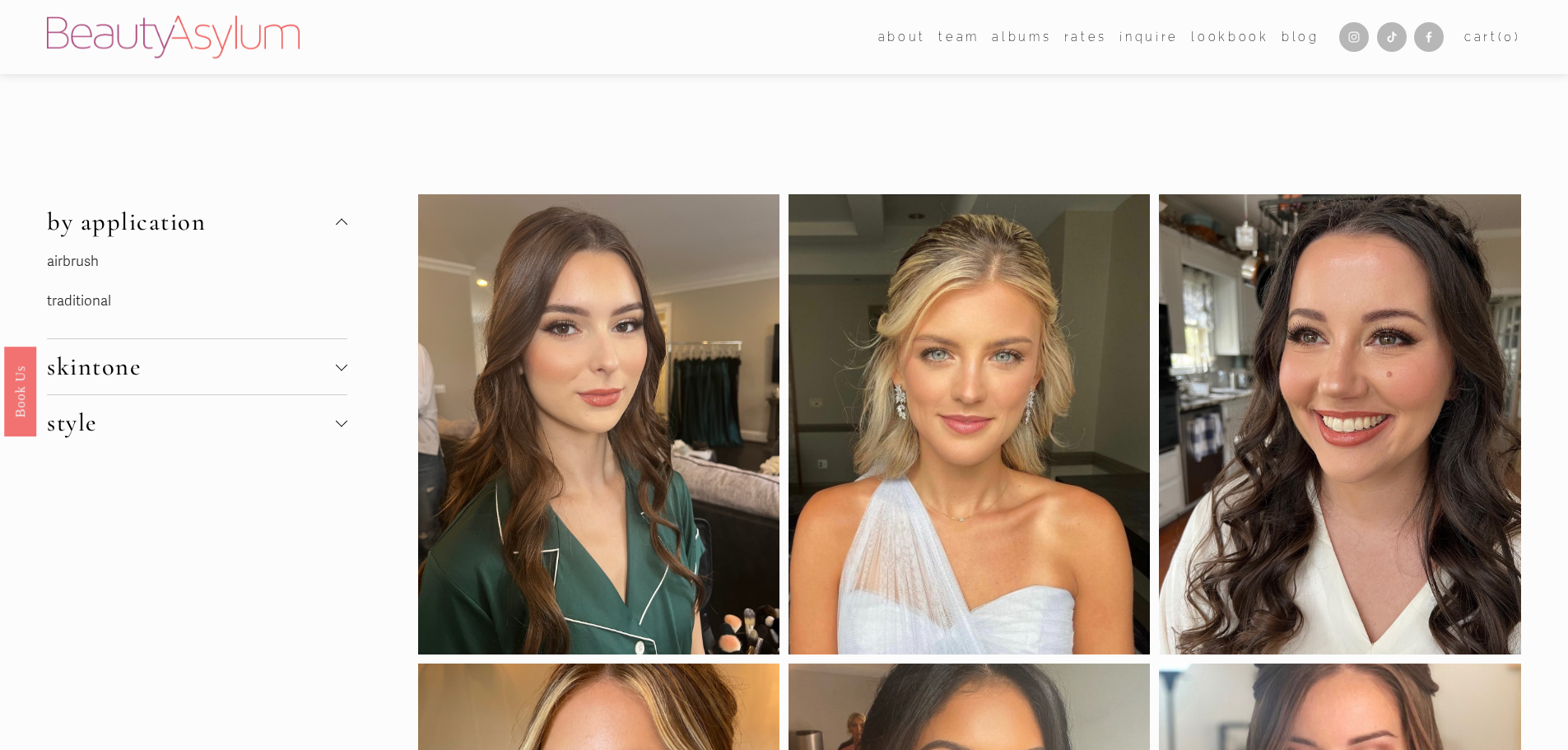
click at [96, 267] on link "airbrush" at bounding box center [73, 261] width 52 height 17
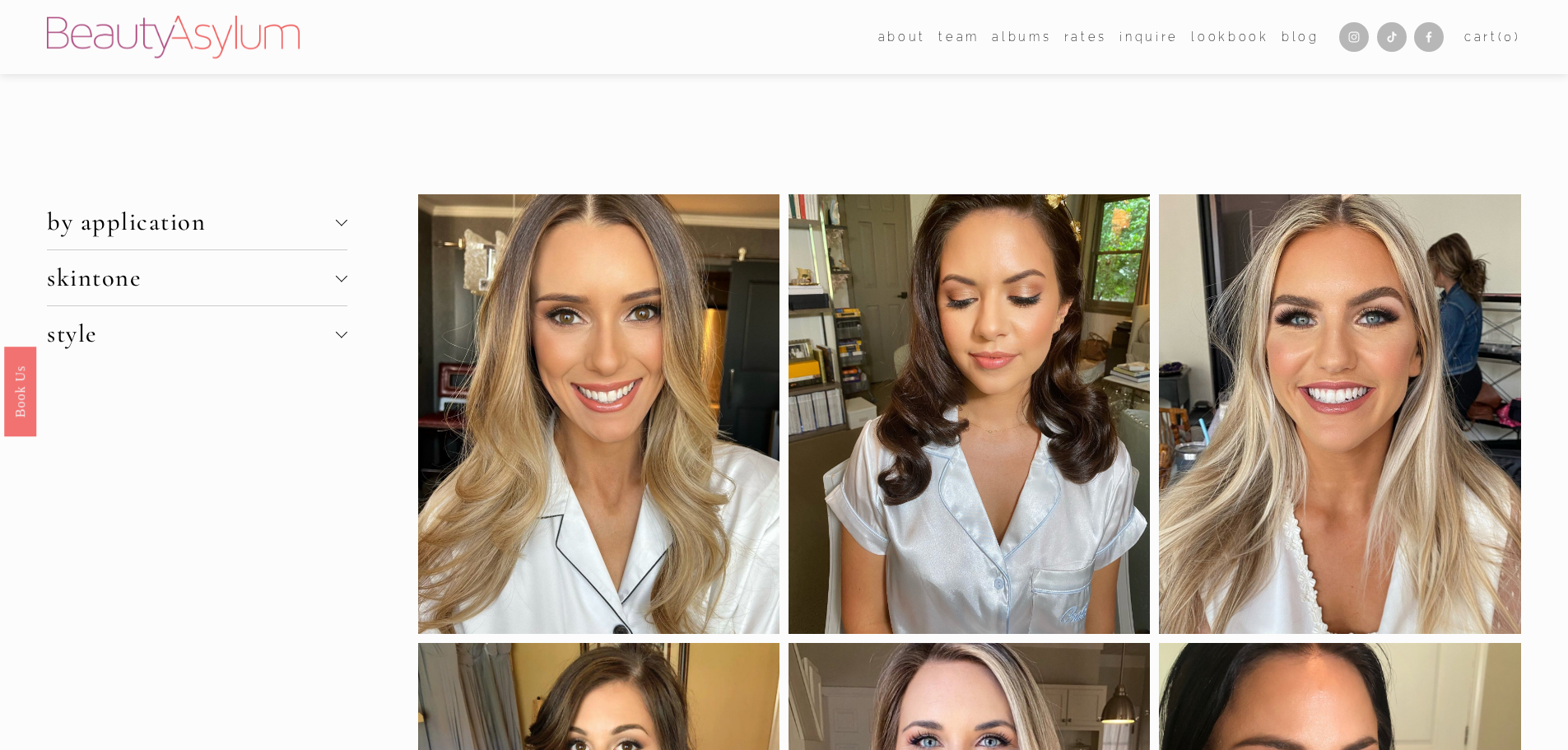
click at [111, 337] on span "style" at bounding box center [191, 334] width 288 height 31
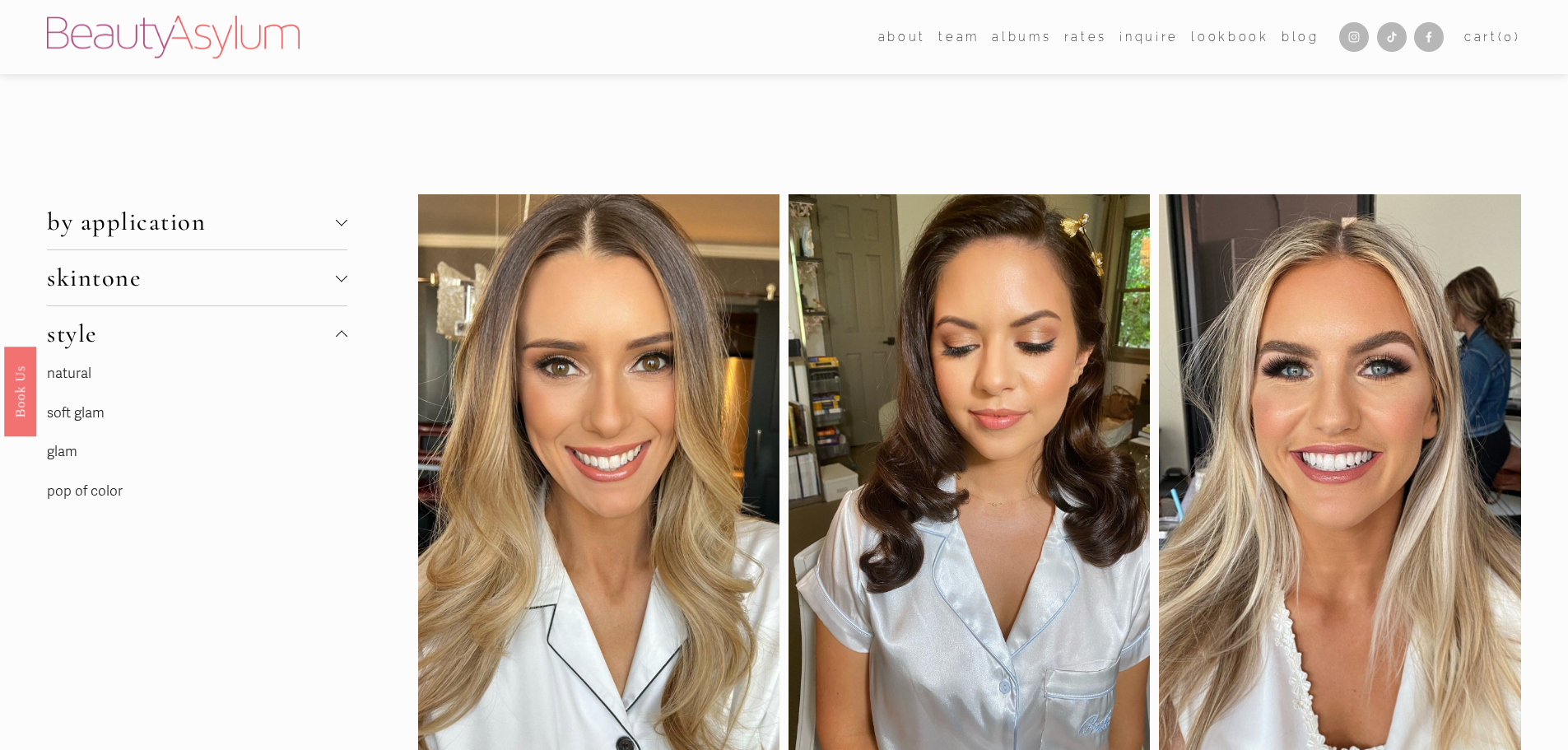
click at [80, 499] on link "pop of color" at bounding box center [85, 491] width 75 height 17
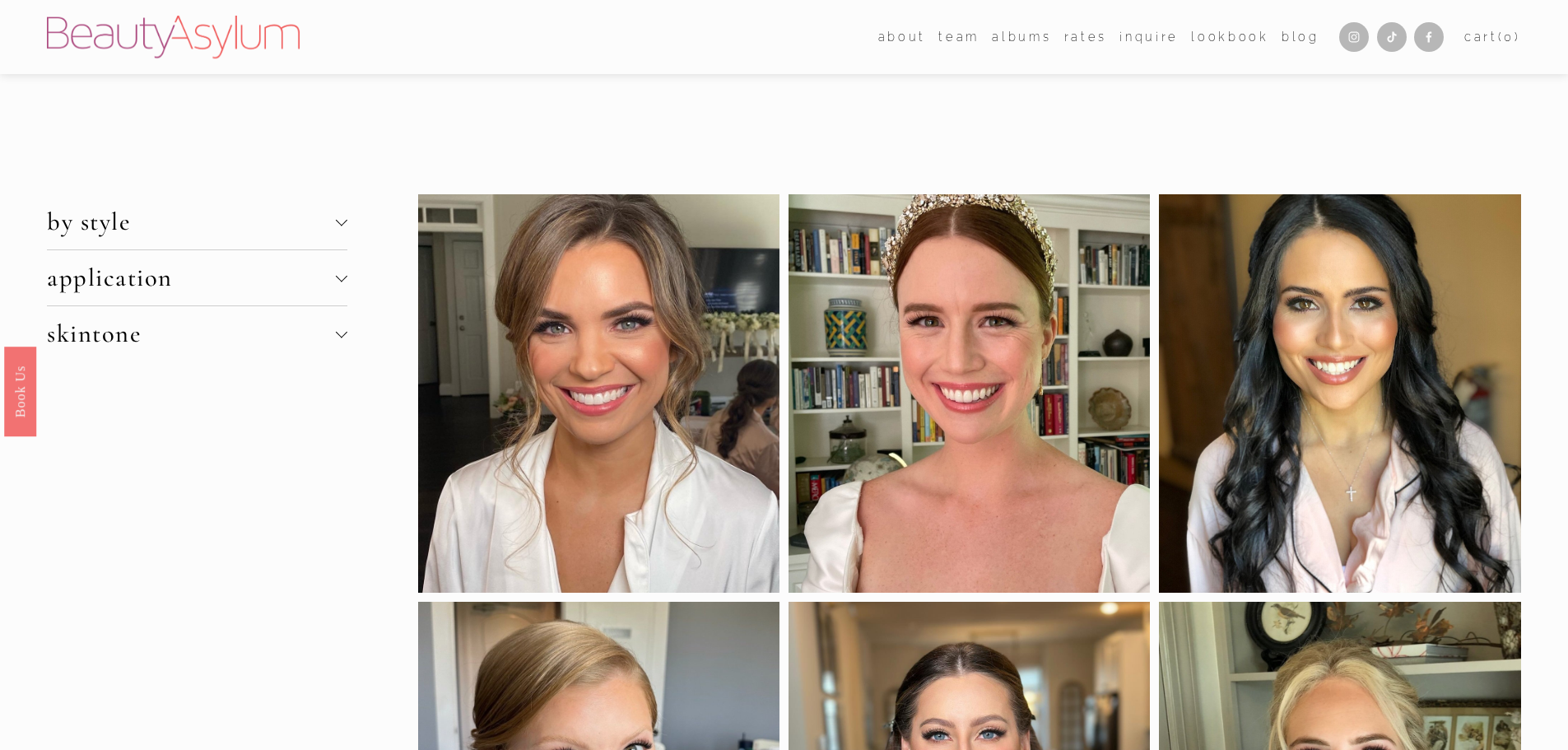
click at [148, 286] on span "application" at bounding box center [191, 278] width 288 height 31
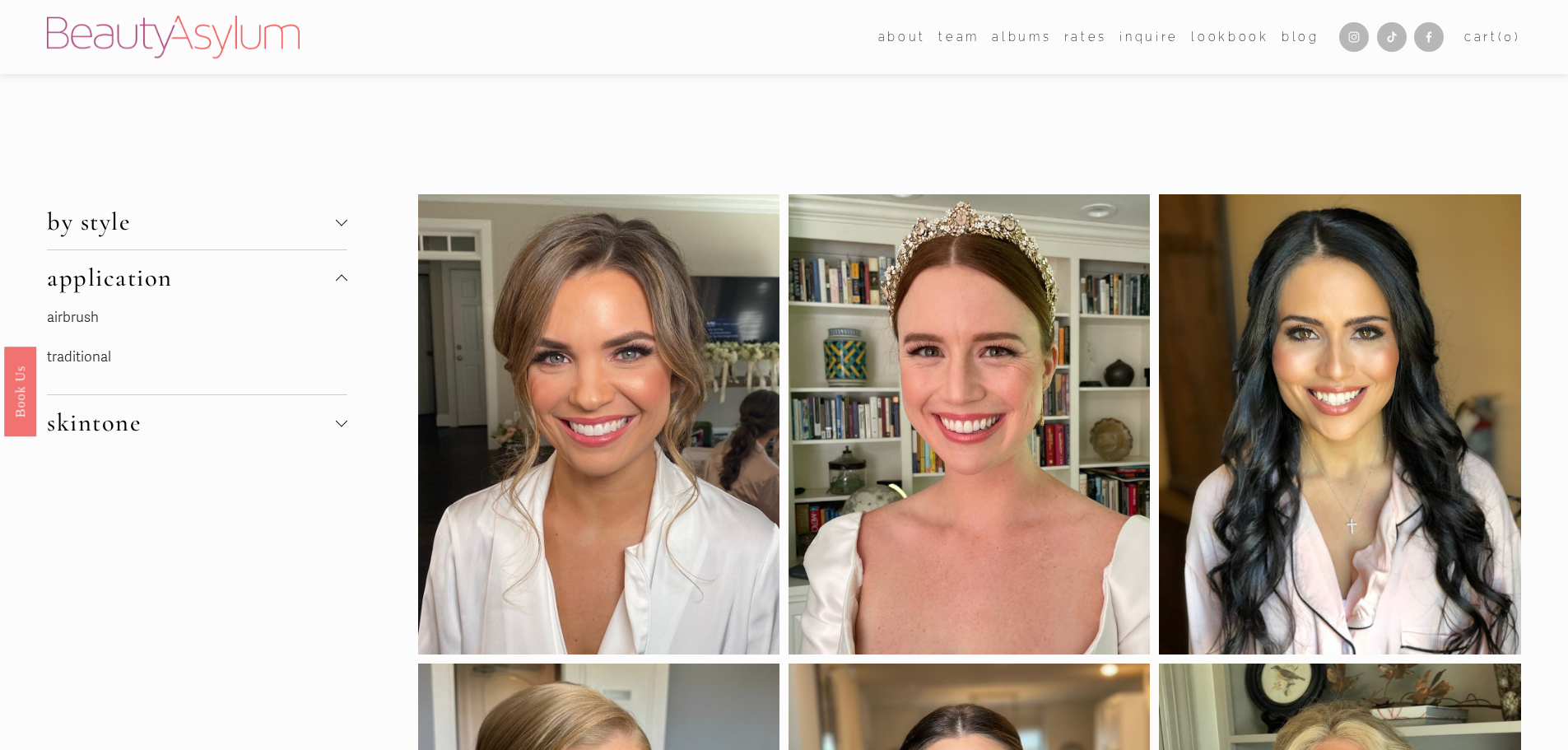
click at [119, 219] on span "by style" at bounding box center [191, 222] width 288 height 31
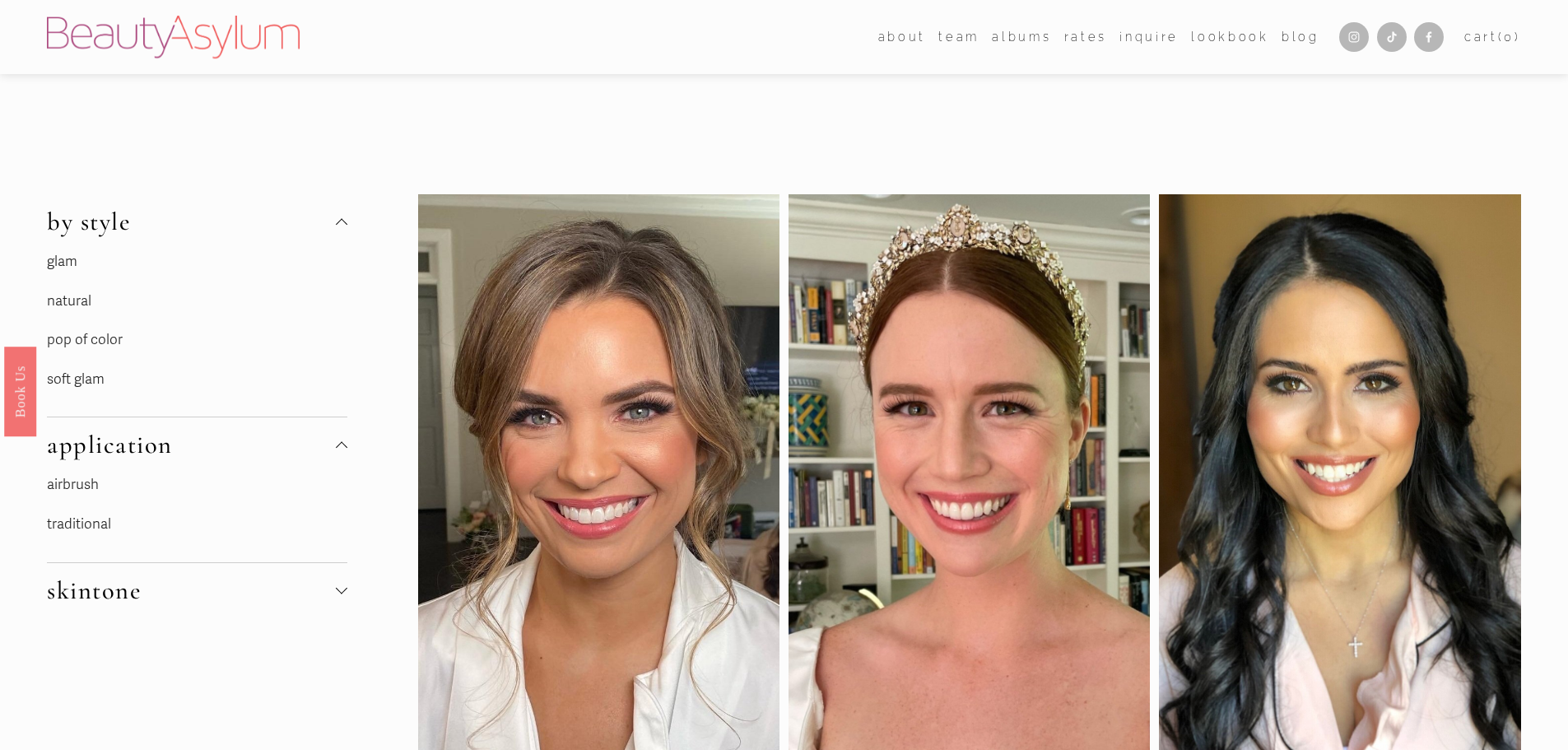
click at [66, 266] on link "glam" at bounding box center [62, 261] width 31 height 17
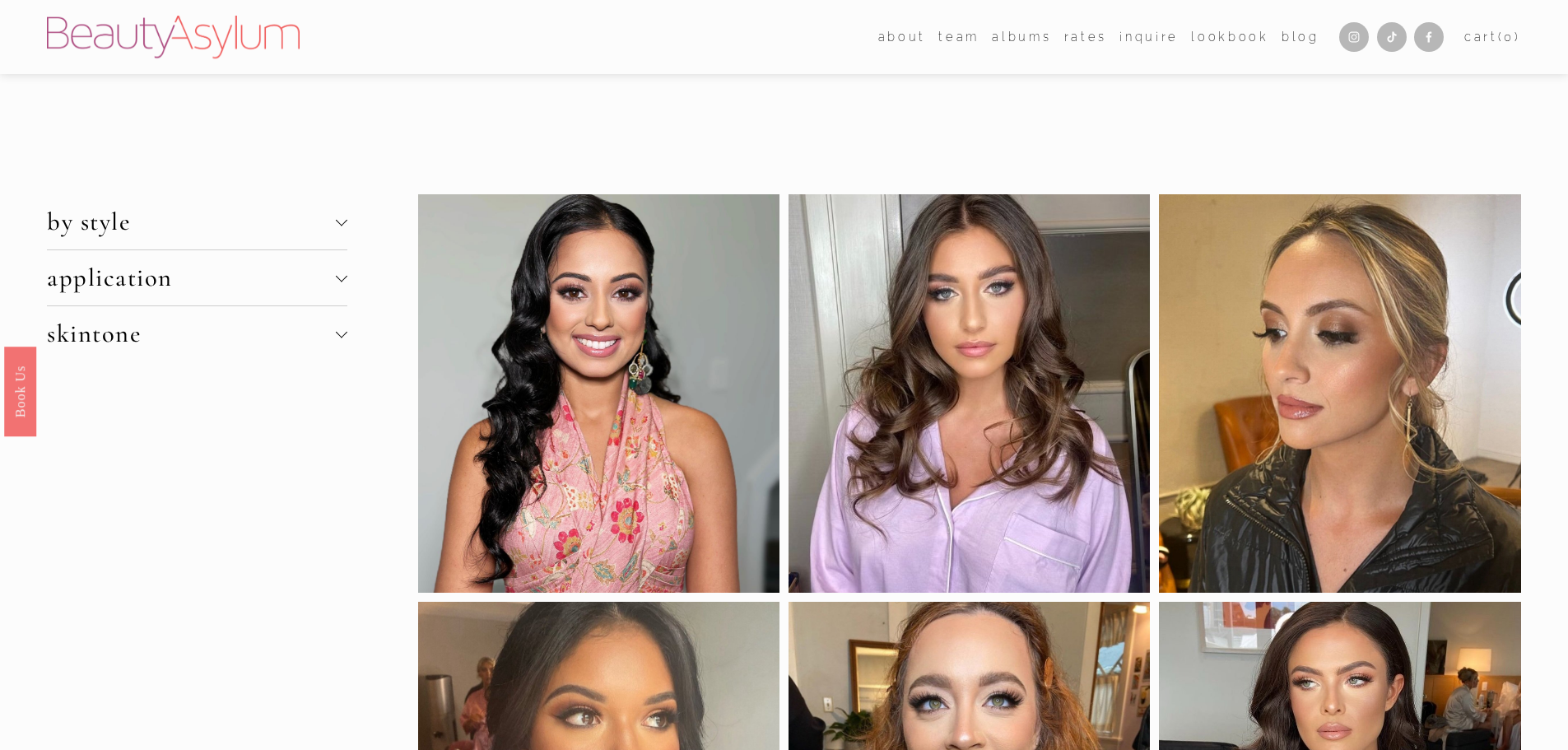
click at [199, 240] on button "by style" at bounding box center [197, 222] width 299 height 55
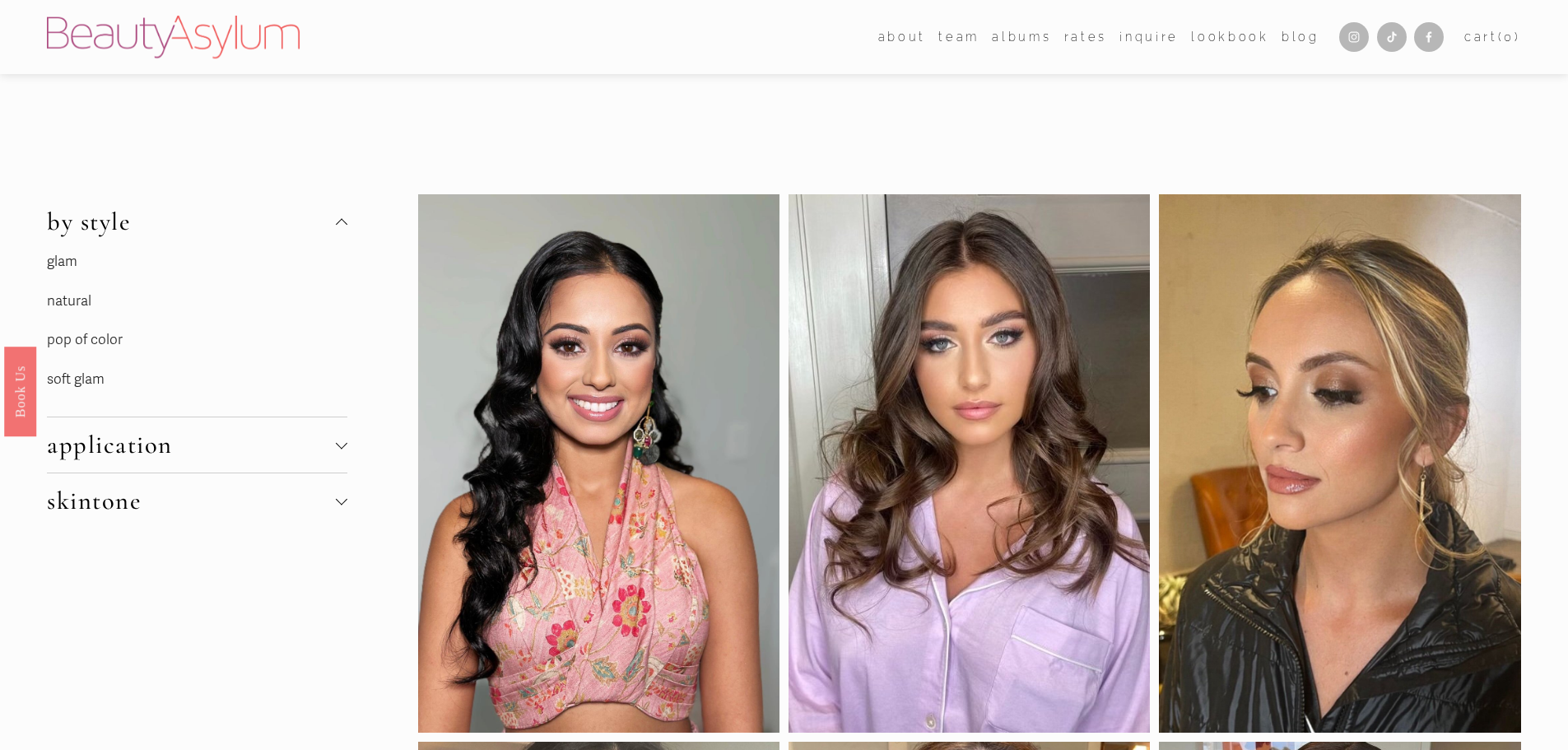
click at [86, 308] on link "natural" at bounding box center [70, 300] width 45 height 17
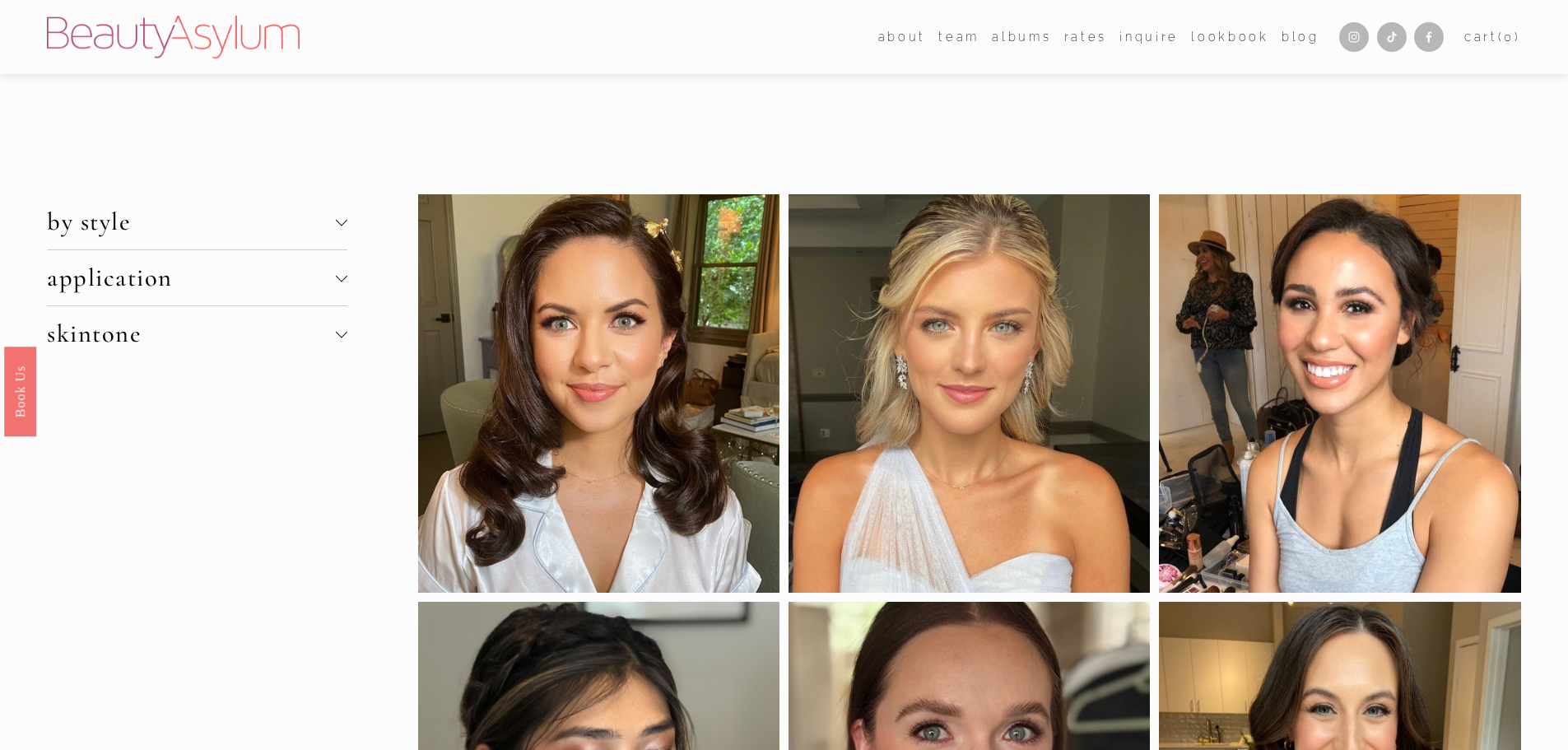
click at [329, 335] on span "skintone" at bounding box center [191, 334] width 288 height 31
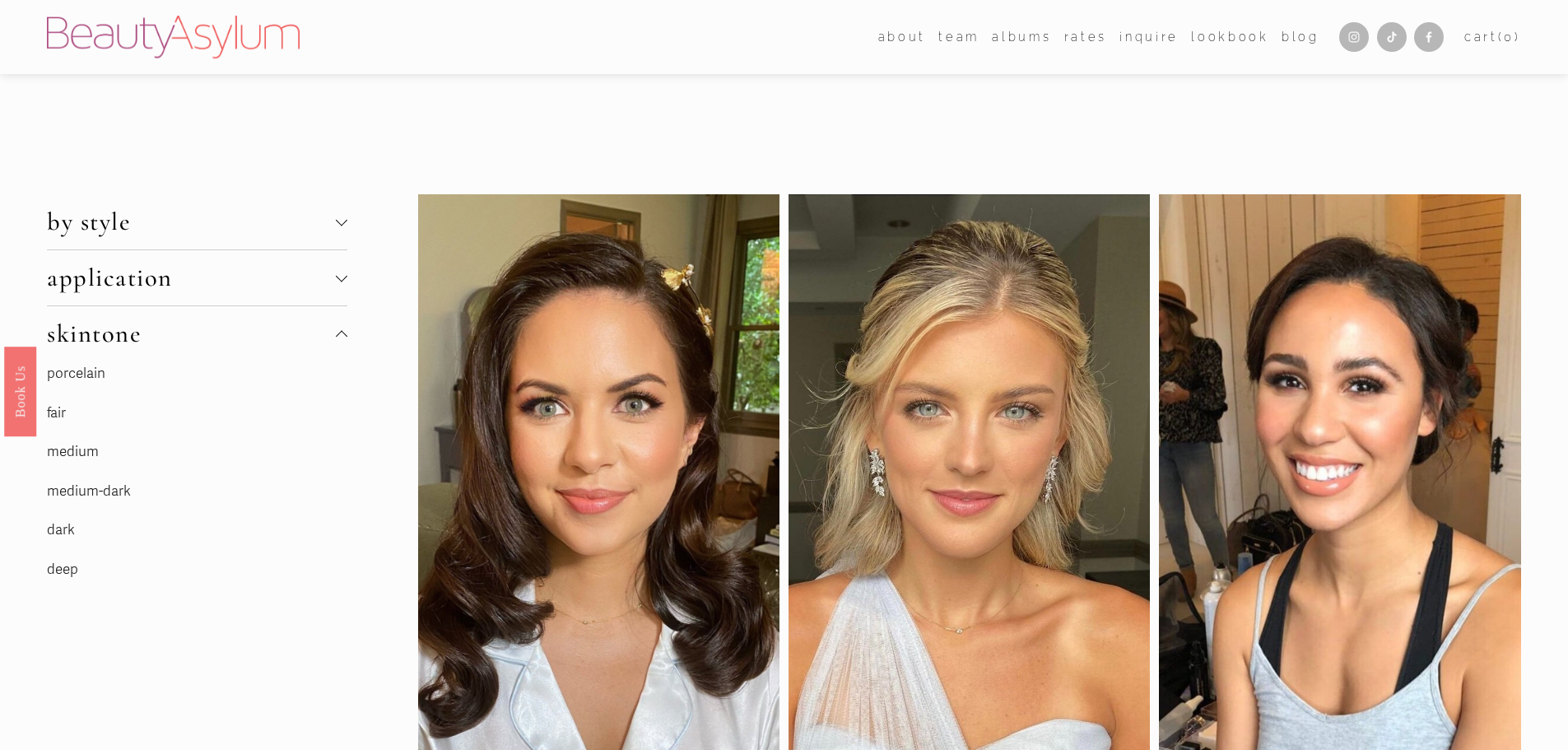
click at [70, 572] on link "deep" at bounding box center [63, 569] width 32 height 17
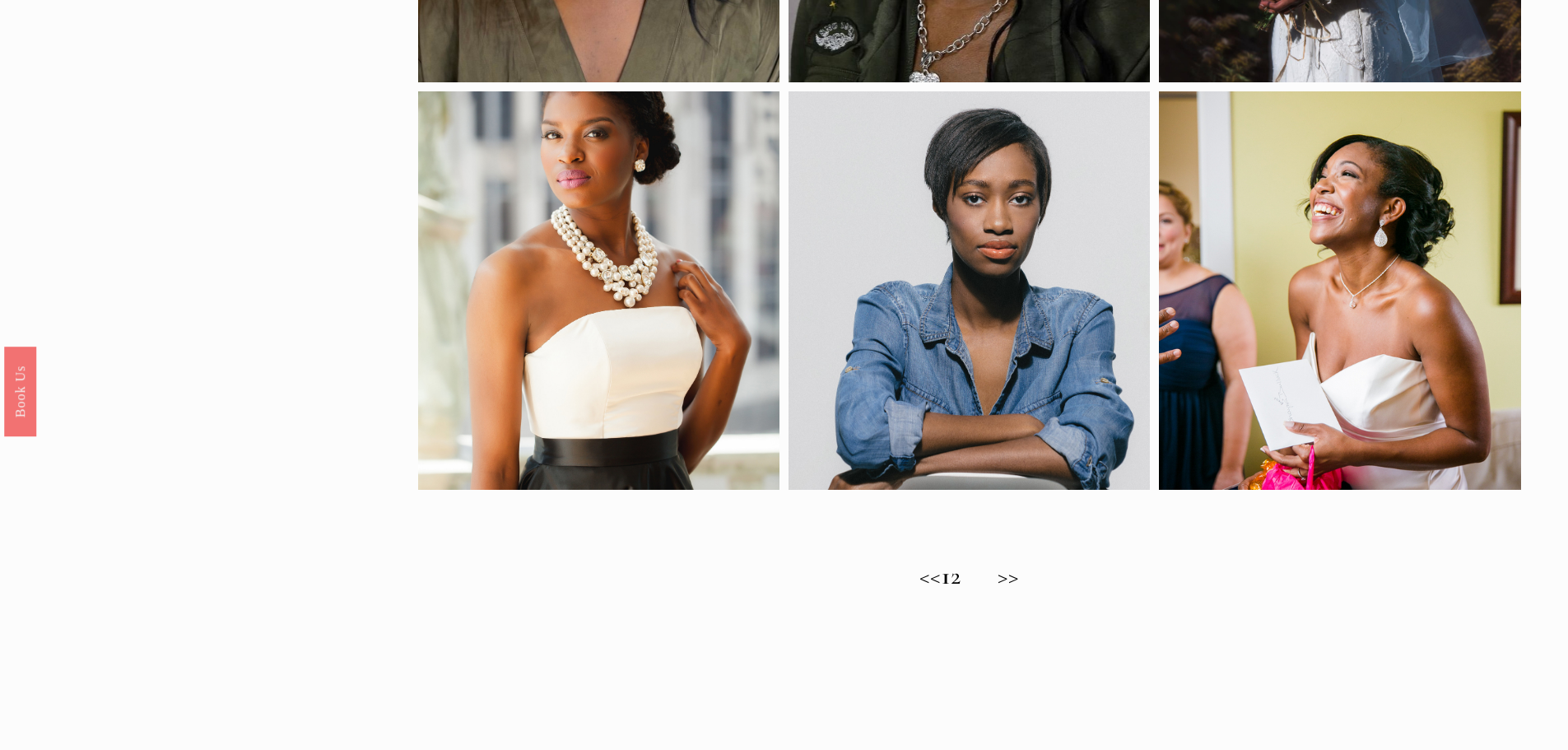
scroll to position [1290, 0]
